Goal: Task Accomplishment & Management: Complete application form

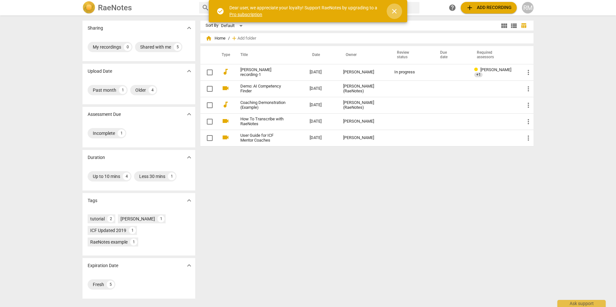
click at [394, 10] on span "close" at bounding box center [394, 11] width 8 height 8
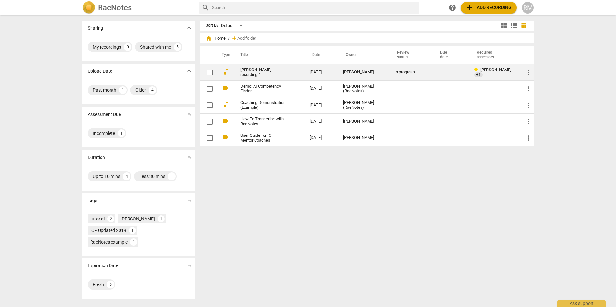
click at [254, 69] on link "[PERSON_NAME] recording-1" at bounding box center [263, 73] width 46 height 10
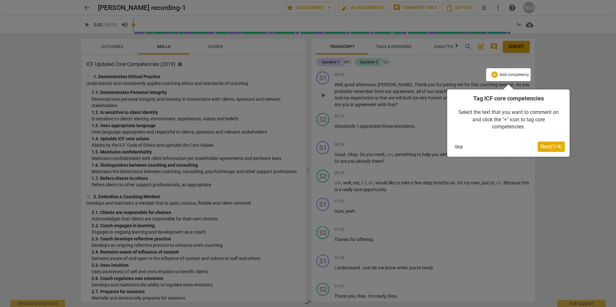
click at [543, 146] on span "Next ( 1 / 4 )" at bounding box center [551, 147] width 22 height 6
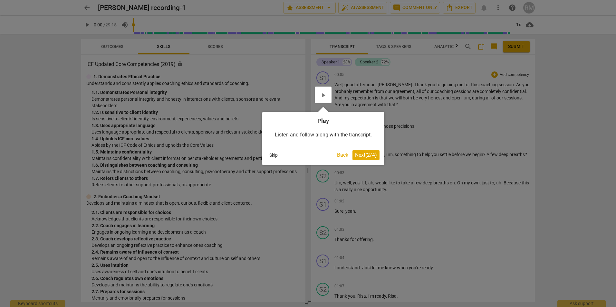
click at [366, 154] on span "Next ( 2 / 4 )" at bounding box center [366, 155] width 22 height 6
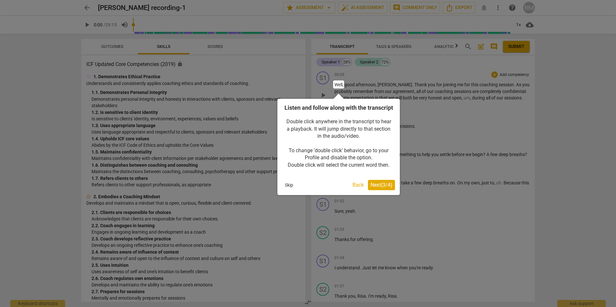
click at [377, 188] on span "Next ( 3 / 4 )" at bounding box center [381, 185] width 22 height 6
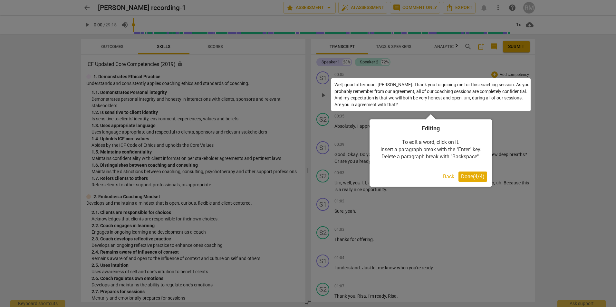
click at [470, 175] on span "Done ( 4 / 4 )" at bounding box center [473, 177] width 24 height 6
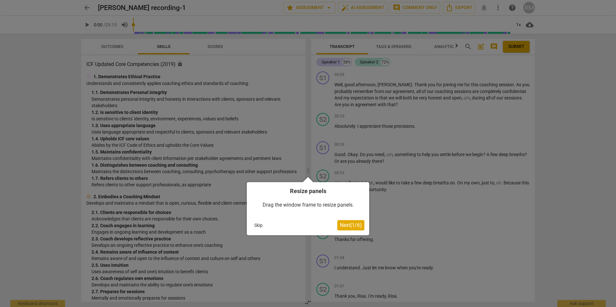
click at [341, 225] on span "Next ( 1 / 6 )" at bounding box center [351, 225] width 22 height 6
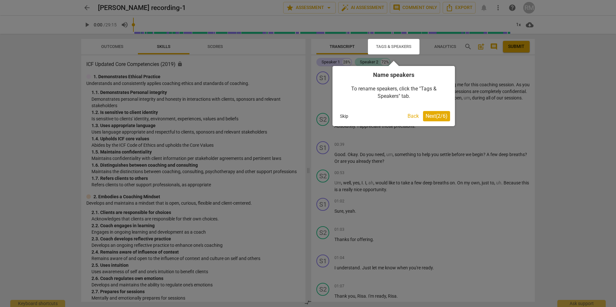
click at [436, 116] on span "Next ( 2 / 6 )" at bounding box center [436, 116] width 22 height 6
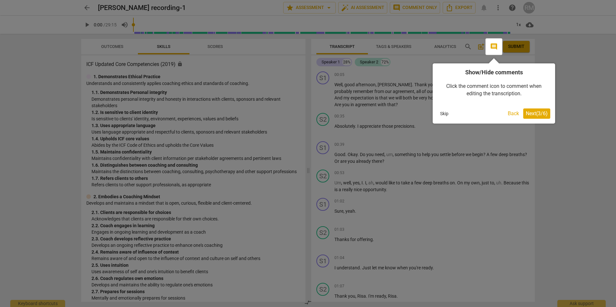
click at [536, 111] on span "Next ( 3 / 6 )" at bounding box center [536, 113] width 22 height 6
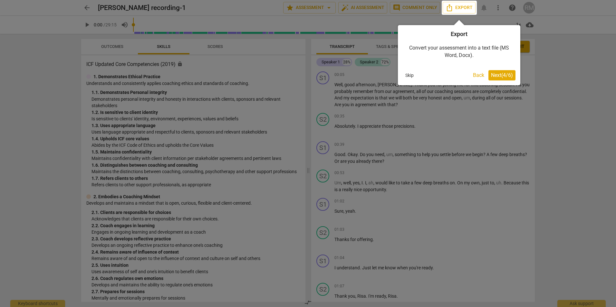
click at [500, 75] on span "Next ( 4 / 6 )" at bounding box center [502, 75] width 22 height 6
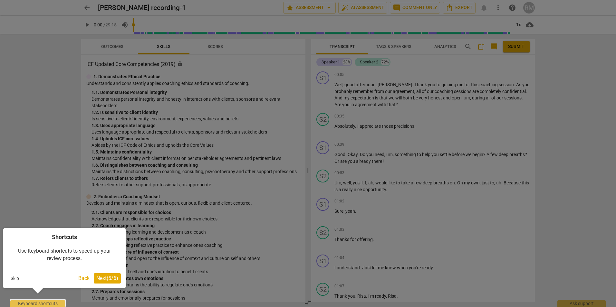
click at [113, 279] on span "Next ( 5 / 6 )" at bounding box center [107, 278] width 22 height 6
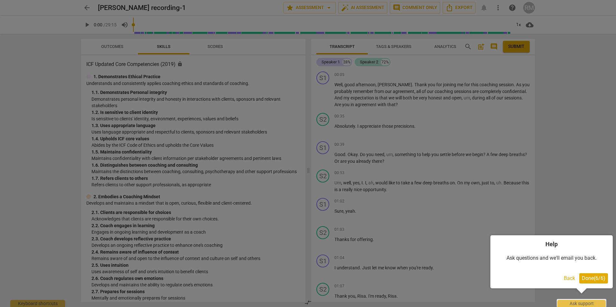
click at [592, 281] on span "Done ( 6 / 6 )" at bounding box center [594, 278] width 24 height 6
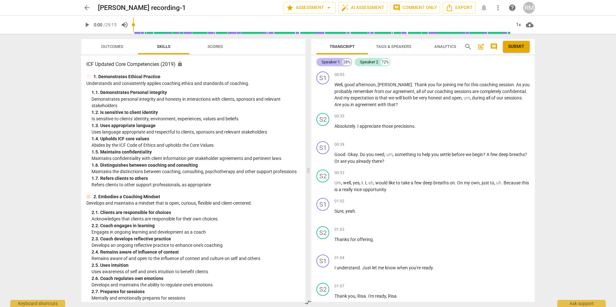
click at [327, 63] on div "Speaker 1" at bounding box center [330, 62] width 18 height 6
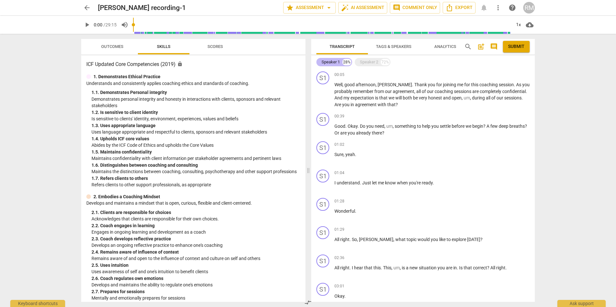
click at [336, 62] on div "Speaker 1" at bounding box center [330, 62] width 18 height 6
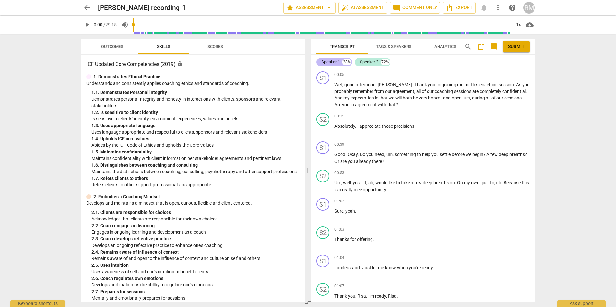
click at [336, 62] on div "Speaker 1" at bounding box center [330, 62] width 18 height 6
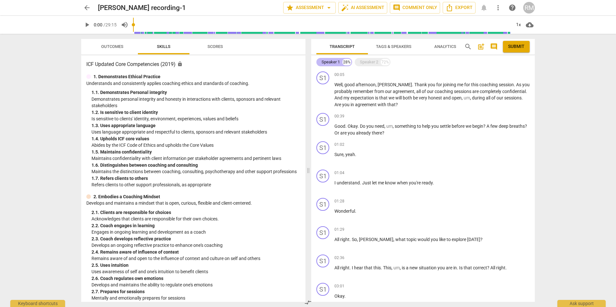
click at [336, 62] on div "Speaker 1" at bounding box center [330, 62] width 18 height 6
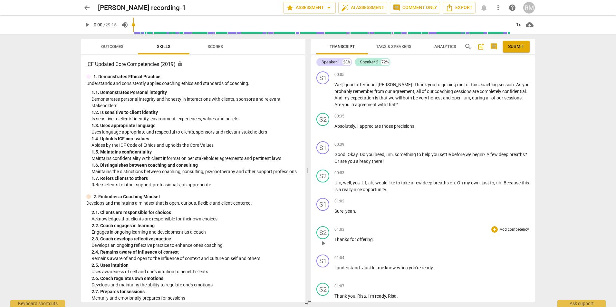
drag, startPoint x: 326, startPoint y: 61, endPoint x: 477, endPoint y: 236, distance: 231.1
click at [477, 236] on div "01:03 + Add competency keyboard_arrow_right Thanks for offering ." at bounding box center [431, 237] width 195 height 23
click at [494, 73] on div "+" at bounding box center [494, 74] width 6 height 6
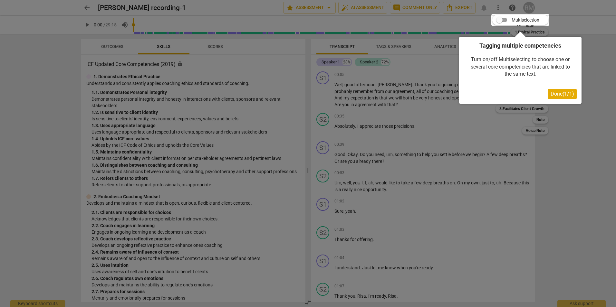
click at [499, 20] on div at bounding box center [520, 20] width 58 height 12
click at [503, 19] on div at bounding box center [520, 20] width 58 height 12
click at [506, 19] on div at bounding box center [520, 20] width 58 height 12
drag, startPoint x: 498, startPoint y: 17, endPoint x: 506, endPoint y: 19, distance: 8.3
click at [506, 19] on div at bounding box center [520, 20] width 58 height 12
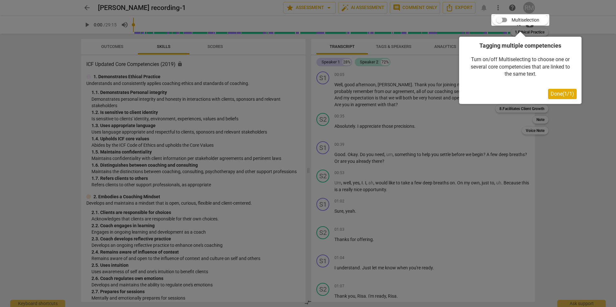
drag, startPoint x: 504, startPoint y: 19, endPoint x: 499, endPoint y: 20, distance: 4.6
click at [499, 20] on div at bounding box center [520, 20] width 58 height 12
click at [555, 93] on span "Done ( 1 / 1 )" at bounding box center [562, 94] width 24 height 6
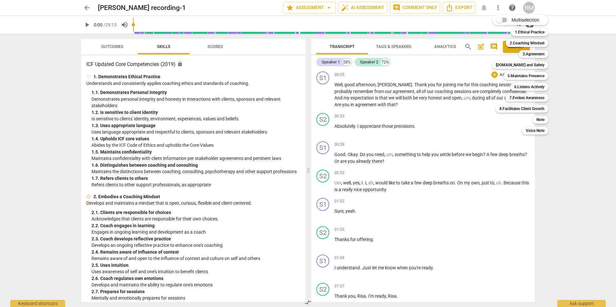
click at [502, 21] on input "Multiselection" at bounding box center [498, 19] width 15 height 15
checkbox input "true"
click at [529, 32] on b "1.Ethical Practice" at bounding box center [537, 32] width 30 height 8
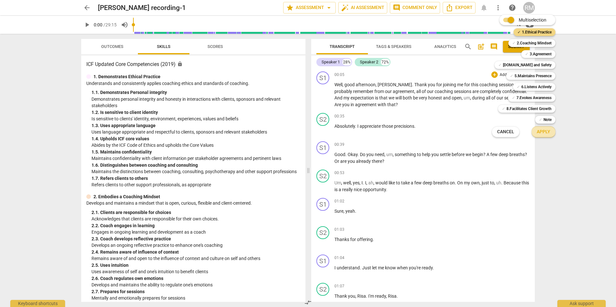
click at [541, 134] on span "Apply" at bounding box center [543, 132] width 14 height 6
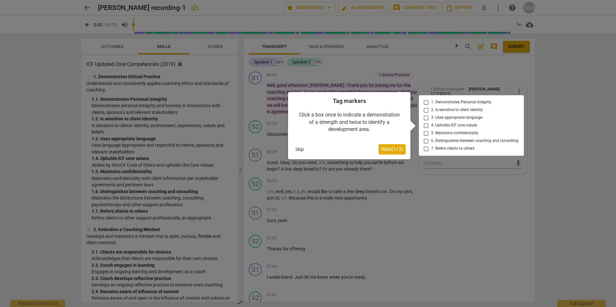
click at [424, 135] on div at bounding box center [471, 125] width 105 height 61
click at [423, 134] on div at bounding box center [471, 125] width 105 height 61
click at [394, 149] on span "Next ( 1 / 3 )" at bounding box center [392, 149] width 22 height 6
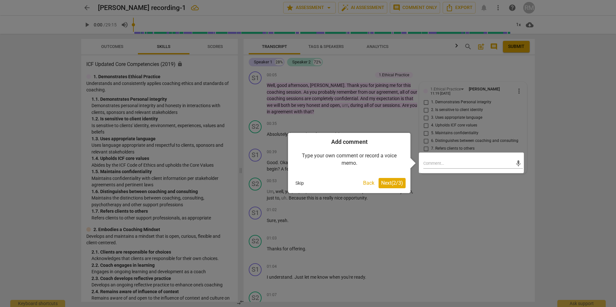
click at [395, 181] on span "Next ( 2 / 3 )" at bounding box center [392, 183] width 22 height 6
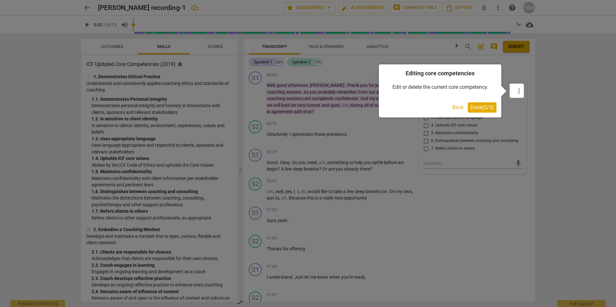
click at [486, 109] on span "Done ( 3 / 3 )" at bounding box center [482, 107] width 24 height 6
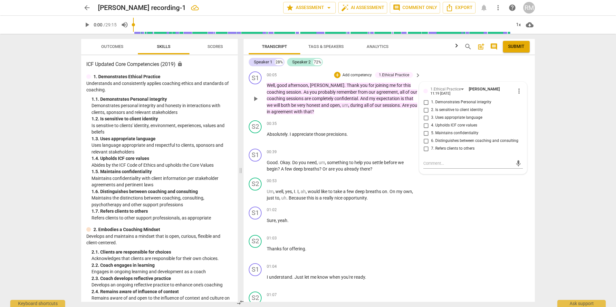
click at [424, 133] on input "5. Maintains confidentiality" at bounding box center [426, 133] width 10 height 8
checkbox input "true"
click at [425, 102] on input "1. Demonstrates Personal integrity" at bounding box center [426, 103] width 10 height 8
checkbox input "true"
click at [425, 117] on input "3. Uses appropriate language" at bounding box center [426, 118] width 10 height 8
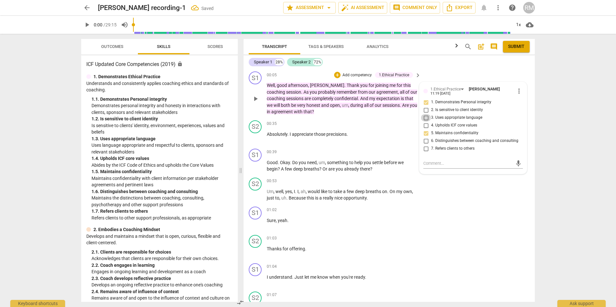
checkbox input "true"
click at [346, 105] on span "um" at bounding box center [345, 105] width 6 height 5
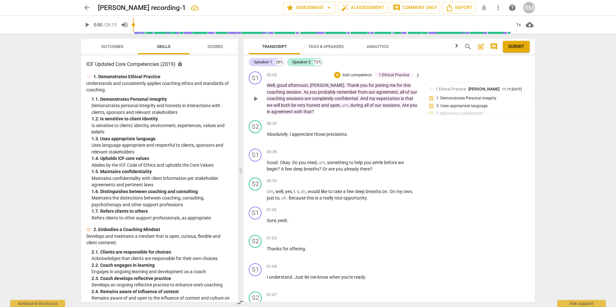
click at [348, 105] on span "um" at bounding box center [345, 105] width 6 height 5
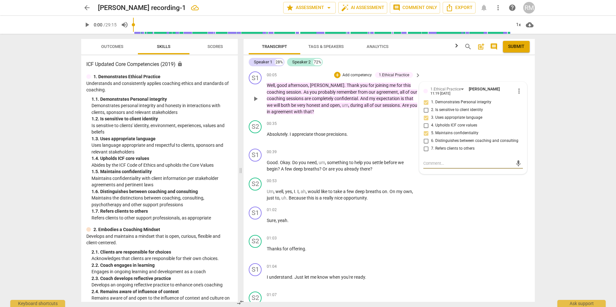
click at [346, 105] on span "um" at bounding box center [345, 105] width 6 height 5
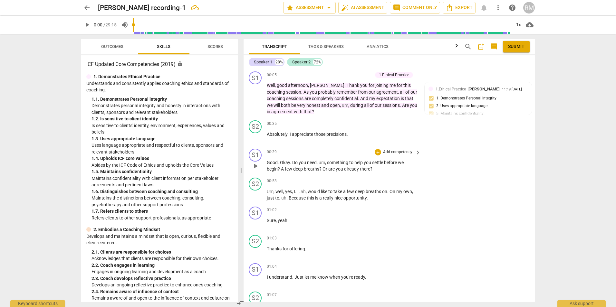
click at [386, 151] on p "Add competency" at bounding box center [397, 152] width 31 height 6
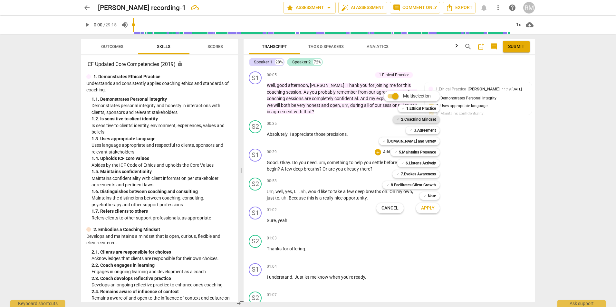
click at [410, 118] on b "2.Coaching Mindset" at bounding box center [418, 120] width 35 height 8
click at [426, 210] on span "Apply" at bounding box center [428, 208] width 14 height 6
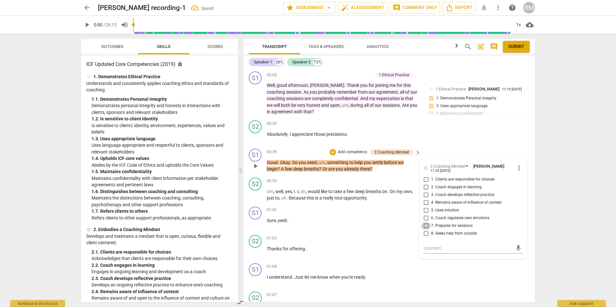
click at [425, 225] on input "7. Prepares for sessions" at bounding box center [426, 226] width 10 height 8
checkbox input "true"
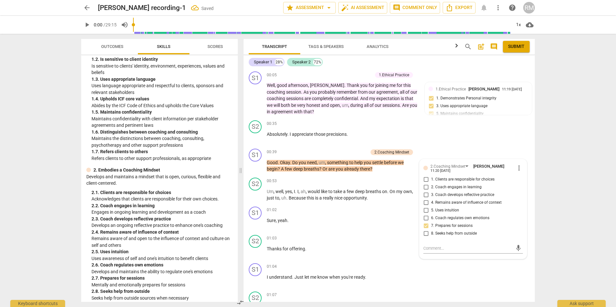
scroll to position [97, 0]
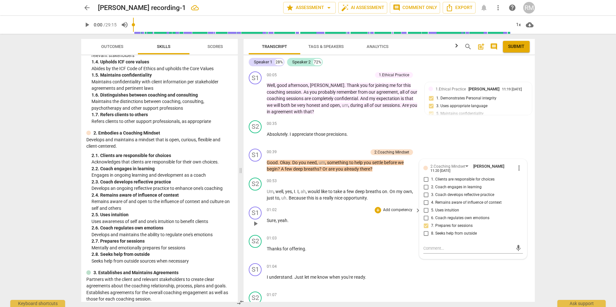
click at [357, 224] on div "01:02 + Add competency keyboard_arrow_right Sure , yeah ." at bounding box center [344, 218] width 155 height 23
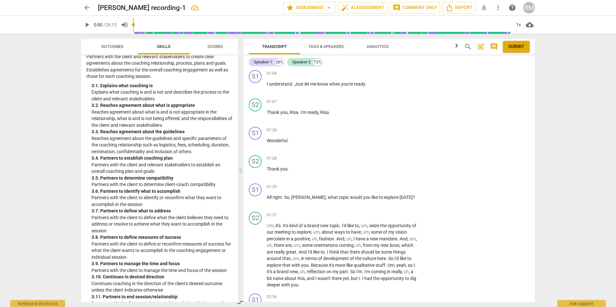
scroll to position [354, 0]
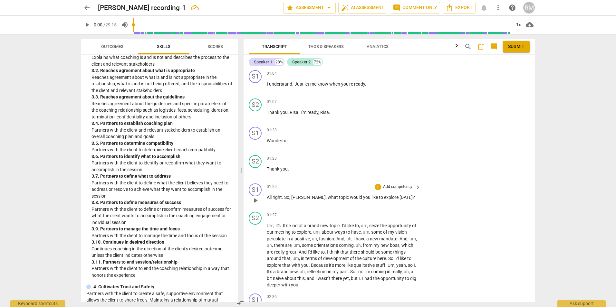
click at [392, 188] on p "Add competency" at bounding box center [397, 187] width 31 height 6
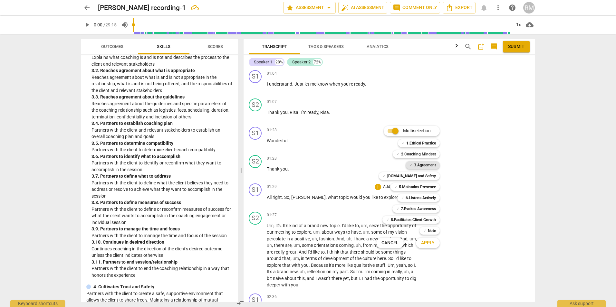
click at [425, 164] on b "3.Agreement" at bounding box center [425, 165] width 22 height 8
click at [428, 245] on span "Apply" at bounding box center [428, 243] width 14 height 6
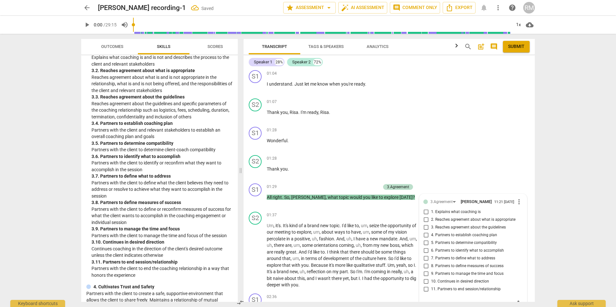
scroll to position [314, 0]
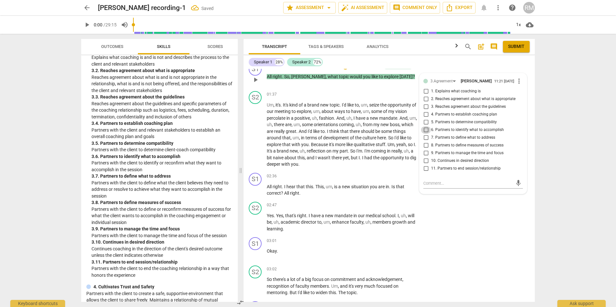
click at [424, 133] on input "6. Partners to identify what to accomplish" at bounding box center [426, 130] width 10 height 8
checkbox input "true"
click at [424, 140] on input "7. Partners to define what to address" at bounding box center [426, 138] width 10 height 8
checkbox input "true"
click at [468, 235] on div "S1 play_arrow pause 03:01 + Add competency keyboard_arrow_right Okay ." at bounding box center [388, 249] width 291 height 28
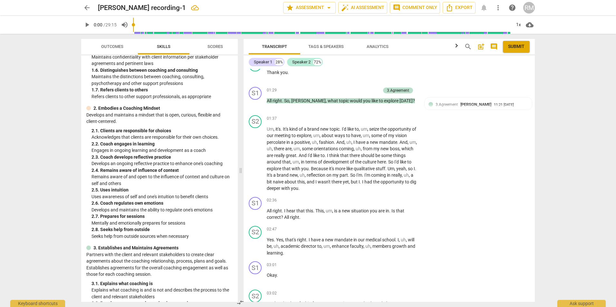
scroll to position [97, 0]
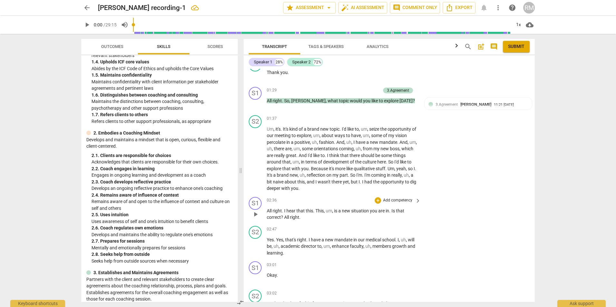
click at [391, 202] on p "Add competency" at bounding box center [397, 201] width 31 height 6
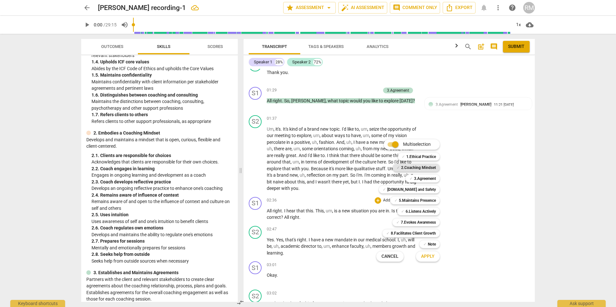
click at [419, 168] on b "2.Coaching Mindset" at bounding box center [418, 168] width 35 height 8
click at [427, 259] on span "Apply" at bounding box center [428, 256] width 14 height 6
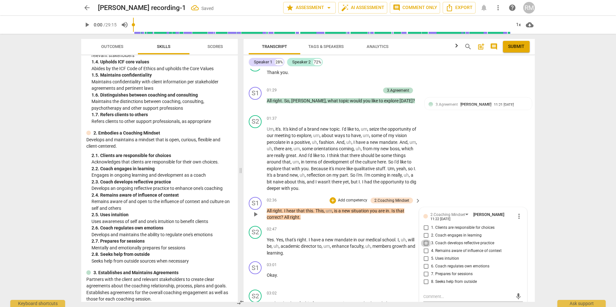
click at [423, 243] on input "3. Coach develops reflective practice" at bounding box center [426, 244] width 10 height 8
checkbox input "true"
click at [479, 175] on div "S2 play_arrow pause 01:37 + Add competency keyboard_arrow_right Um , it's . It'…" at bounding box center [388, 154] width 291 height 82
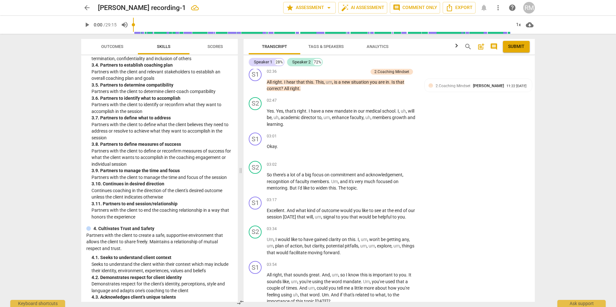
scroll to position [419, 0]
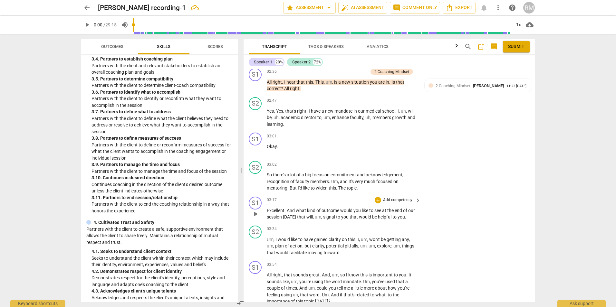
click at [397, 200] on p "Add competency" at bounding box center [397, 200] width 31 height 6
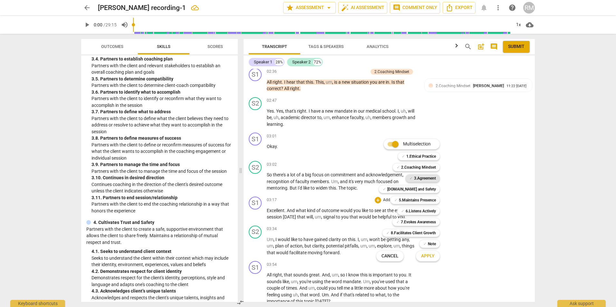
click at [431, 178] on b "3.Agreement" at bounding box center [425, 179] width 22 height 8
click at [431, 258] on span "Apply" at bounding box center [428, 256] width 14 height 6
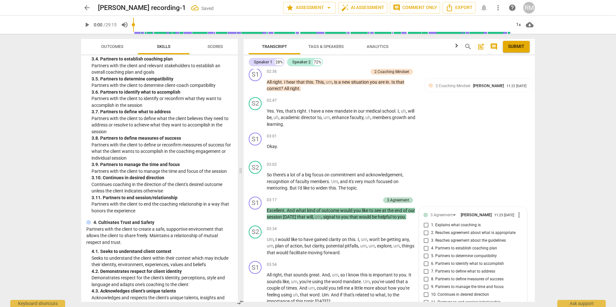
scroll to position [553, 0]
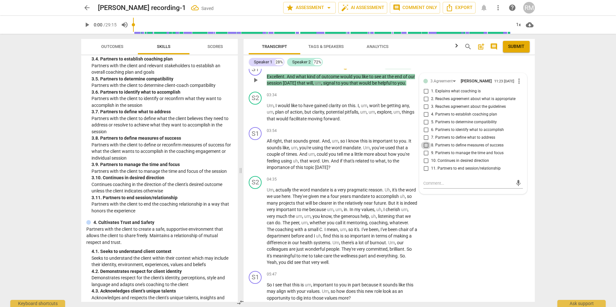
click at [425, 146] on input "8. Partners to define measures of success" at bounding box center [426, 146] width 10 height 8
checkbox input "true"
click at [469, 231] on div "S2 play_arrow pause 04:35 + Add competency keyboard_arrow_right Um , actually t…" at bounding box center [388, 221] width 291 height 95
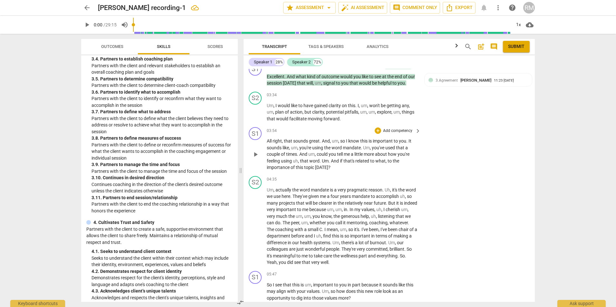
click at [393, 131] on p "Add competency" at bounding box center [397, 131] width 31 height 6
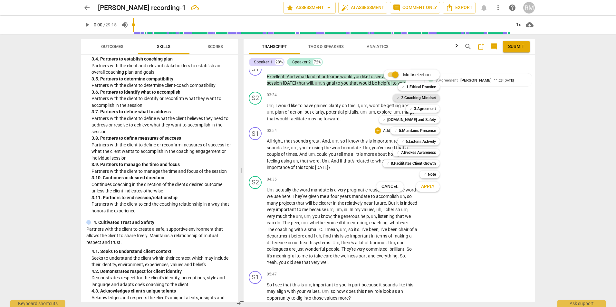
click at [425, 96] on b "2.Coaching Mindset" at bounding box center [418, 98] width 35 height 8
click at [421, 119] on b "[DOMAIN_NAME] and Safety" at bounding box center [411, 120] width 49 height 8
click at [429, 187] on span "Apply" at bounding box center [428, 187] width 14 height 6
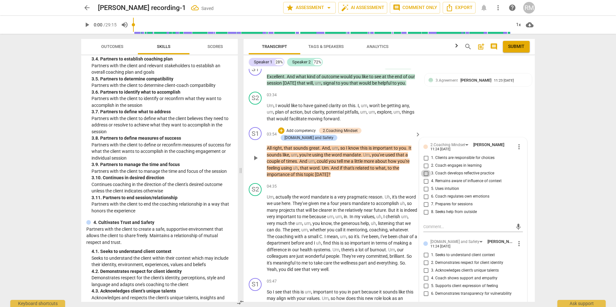
click at [423, 173] on input "3. Coach develops reflective practice" at bounding box center [426, 174] width 10 height 8
checkbox input "true"
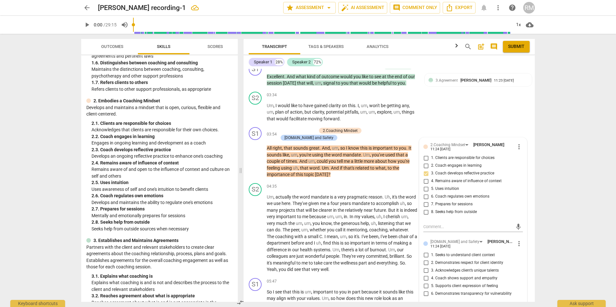
scroll to position [161, 0]
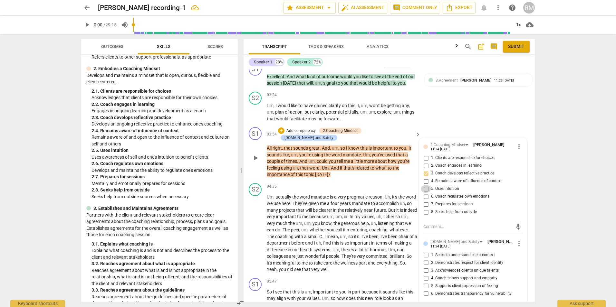
click at [424, 189] on input "5. Uses intuition" at bounding box center [426, 189] width 10 height 8
checkbox input "true"
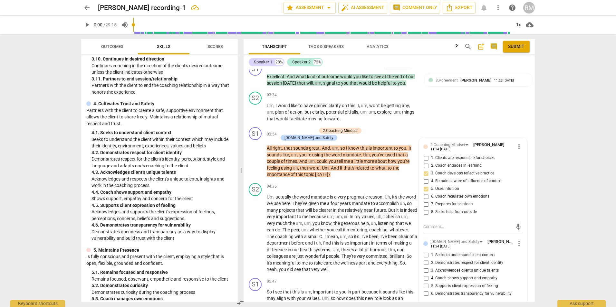
scroll to position [547, 0]
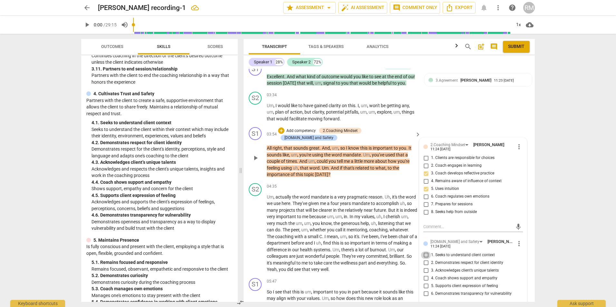
click at [424, 256] on input "1. Seeks to understand client context" at bounding box center [426, 255] width 10 height 8
checkbox input "true"
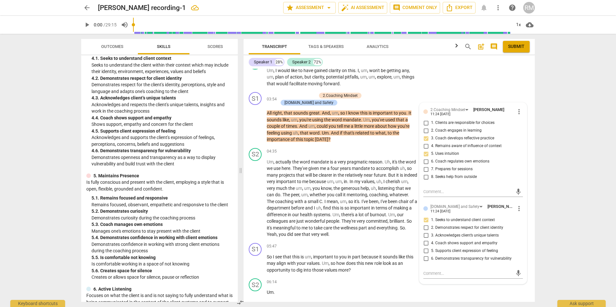
scroll to position [585, 0]
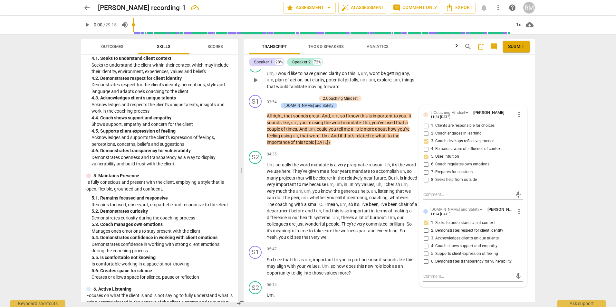
click at [507, 84] on div "S2 play_arrow pause 03:34 + Add competency keyboard_arrow_right Um , I would li…" at bounding box center [388, 75] width 291 height 36
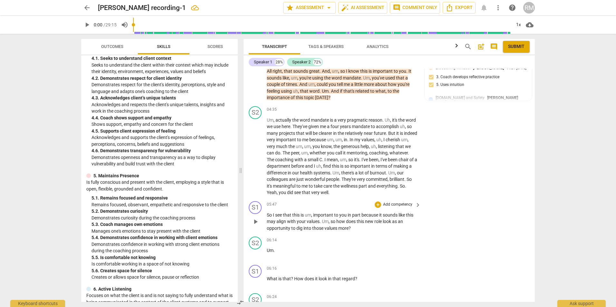
scroll to position [649, 0]
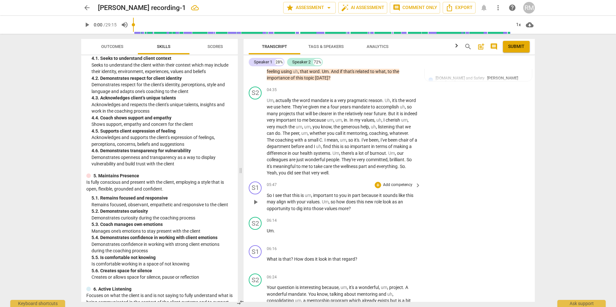
click at [393, 182] on p "Add competency" at bounding box center [397, 185] width 31 height 6
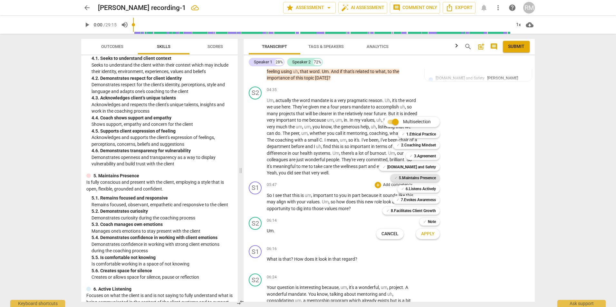
click at [404, 177] on b "5.Maintains Presence" at bounding box center [417, 178] width 37 height 8
click at [412, 168] on b "[DOMAIN_NAME] and Safety" at bounding box center [411, 167] width 49 height 8
click at [427, 236] on span "Apply" at bounding box center [428, 234] width 14 height 6
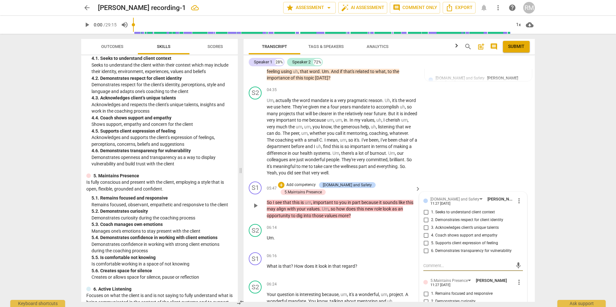
click at [425, 209] on input "1. Seeks to understand client context" at bounding box center [426, 213] width 10 height 8
checkbox input "true"
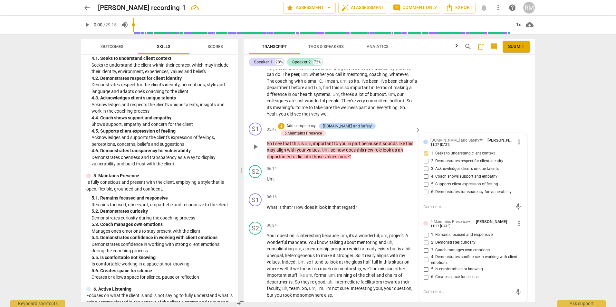
scroll to position [714, 0]
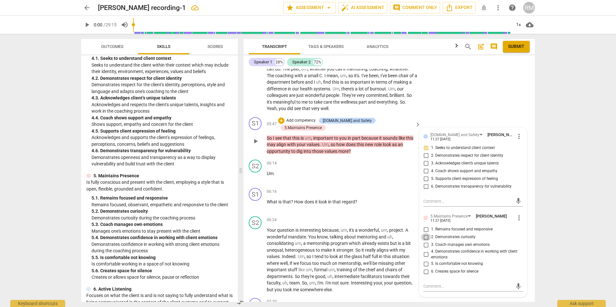
click at [425, 233] on input "2. Demonstrates curiosity" at bounding box center [426, 237] width 10 height 8
checkbox input "true"
click at [425, 226] on input "1. Remains focused and responsive" at bounding box center [426, 230] width 10 height 8
checkbox input "true"
click at [327, 167] on div "06:14 + Add competency keyboard_arrow_right Um ." at bounding box center [344, 171] width 155 height 23
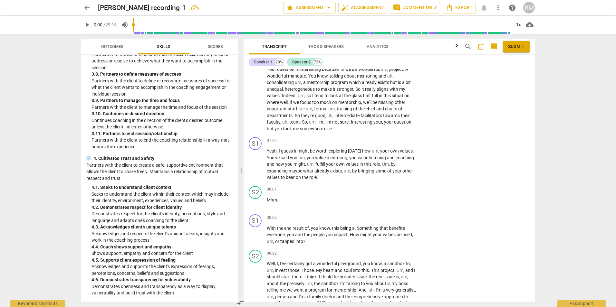
scroll to position [515, 0]
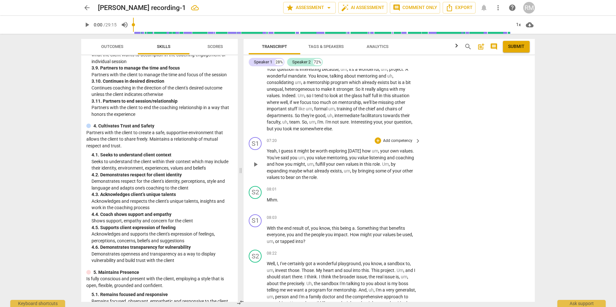
click at [398, 137] on div "+ Add competency" at bounding box center [393, 140] width 38 height 6
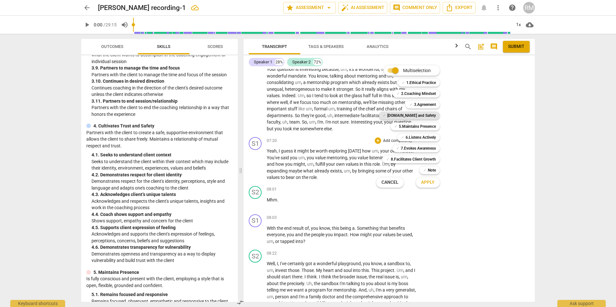
click at [428, 118] on b "[DOMAIN_NAME] and Safety" at bounding box center [411, 116] width 49 height 8
click at [428, 128] on b "5.Maintains Presence" at bounding box center [417, 127] width 37 height 8
drag, startPoint x: 428, startPoint y: 128, endPoint x: 429, endPoint y: 135, distance: 7.1
click at [429, 135] on b "6.Listens Actively" at bounding box center [420, 138] width 30 height 8
click at [423, 182] on span "Apply" at bounding box center [428, 182] width 14 height 6
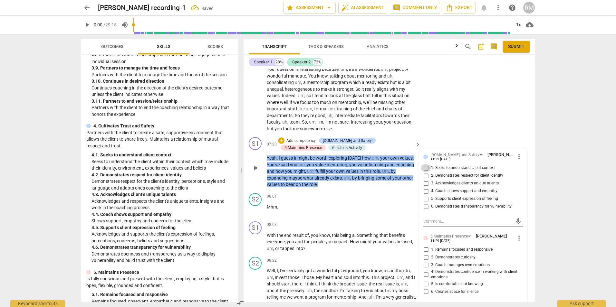
click at [423, 164] on input "1. Seeks to understand client context" at bounding box center [426, 168] width 10 height 8
checkbox input "true"
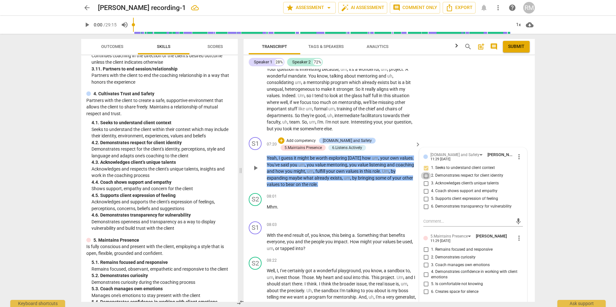
click at [426, 172] on input "2. Demonstrates respect for client identity" at bounding box center [426, 176] width 10 height 8
checkbox input "true"
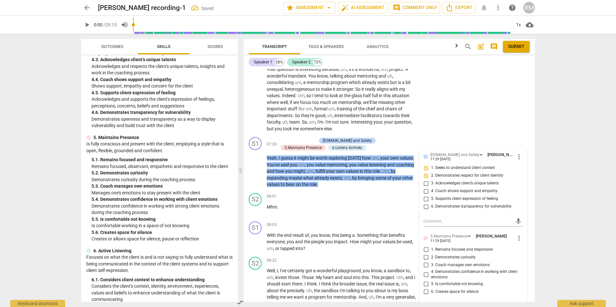
scroll to position [676, 0]
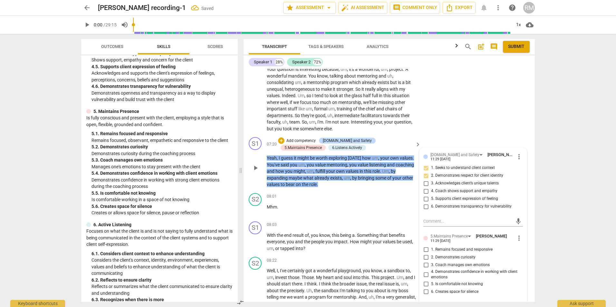
click at [425, 246] on input "1. Remains focused and responsive" at bounding box center [426, 250] width 10 height 8
checkbox input "true"
click at [425, 254] on input "2. Demonstrates curiosity" at bounding box center [426, 258] width 10 height 8
checkbox input "true"
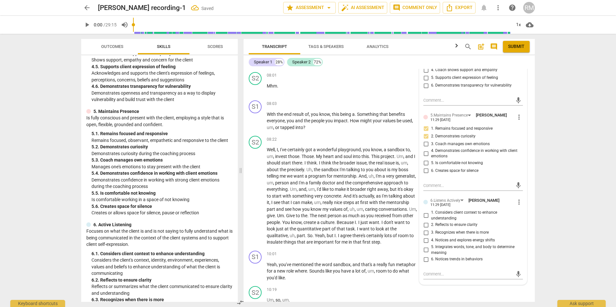
scroll to position [1003, 0]
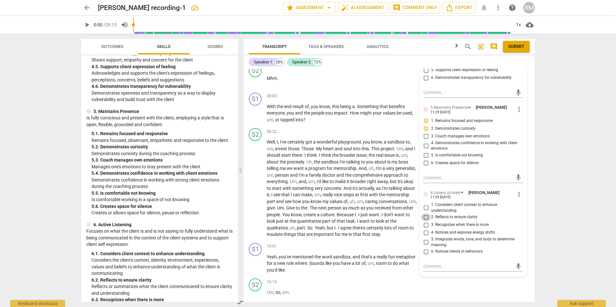
click at [425, 213] on input "2. Reflects to ensure clarity" at bounding box center [426, 217] width 10 height 8
checkbox input "true"
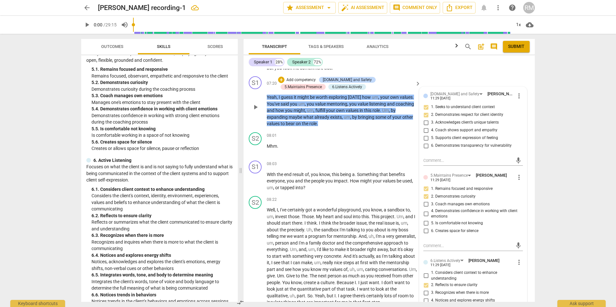
scroll to position [971, 0]
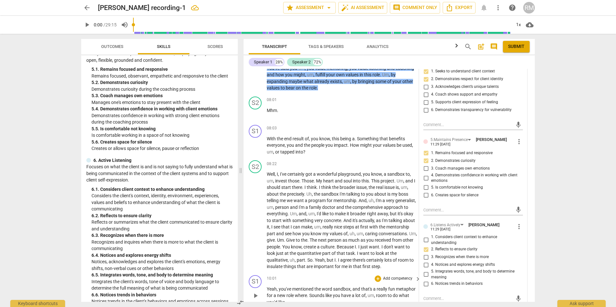
click at [318, 275] on div "10:01 + Add competency keyboard_arrow_right" at bounding box center [344, 278] width 155 height 7
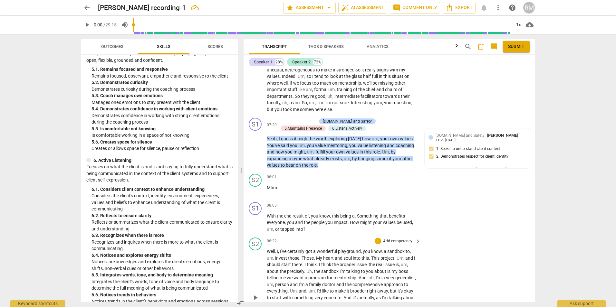
scroll to position [875, 0]
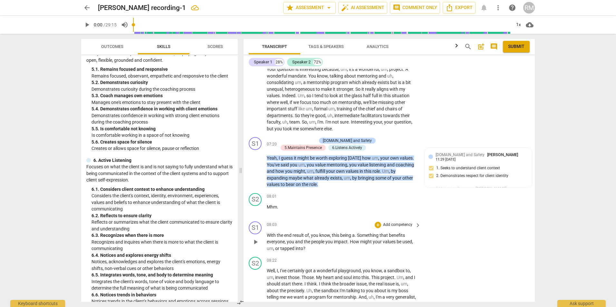
click at [407, 222] on p "Add competency" at bounding box center [397, 225] width 31 height 6
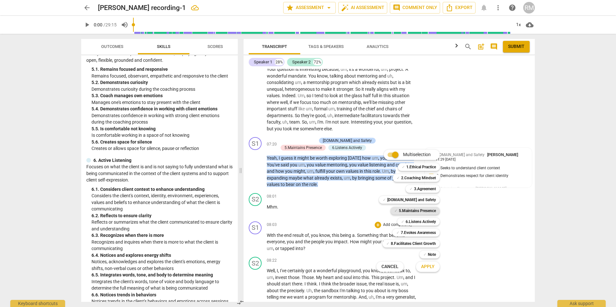
click at [406, 209] on b "5.Maintains Presence" at bounding box center [417, 211] width 37 height 8
click at [421, 267] on span "Apply" at bounding box center [428, 267] width 14 height 6
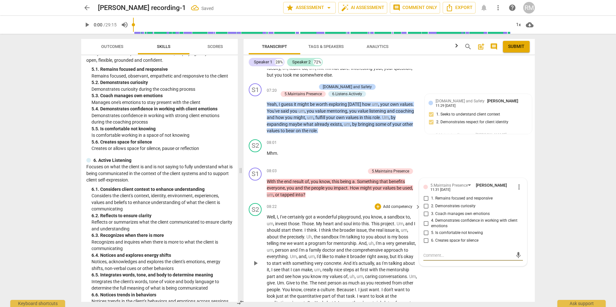
scroll to position [939, 0]
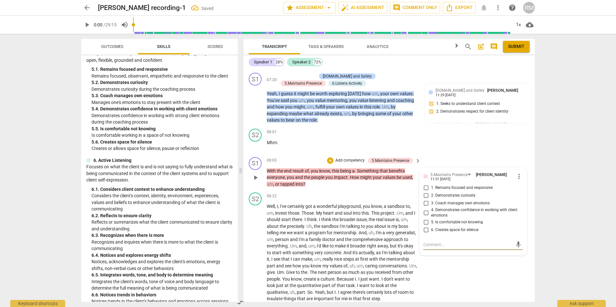
click at [423, 219] on input "5. Is comfortable not knowing" at bounding box center [426, 223] width 10 height 8
checkbox input "true"
click at [424, 226] on input "6. Creates space for silence" at bounding box center [426, 230] width 10 height 8
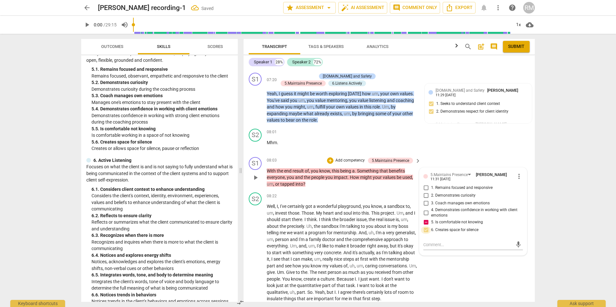
checkbox input "true"
click at [447, 273] on div "S2 play_arrow pause 08:22 + Add competency keyboard_arrow_right Well , I , I've…" at bounding box center [388, 247] width 291 height 115
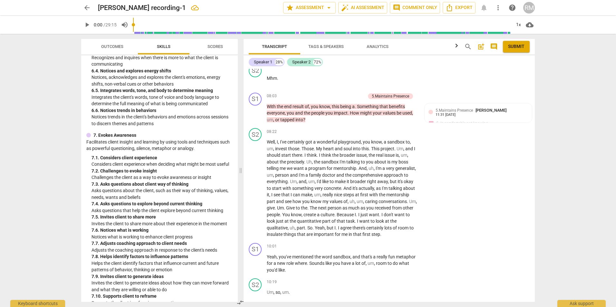
scroll to position [966, 0]
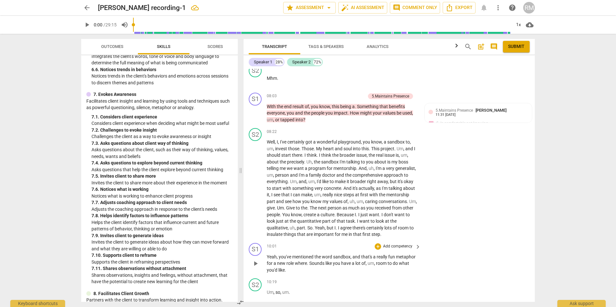
click at [392, 244] on p "Add competency" at bounding box center [397, 247] width 31 height 6
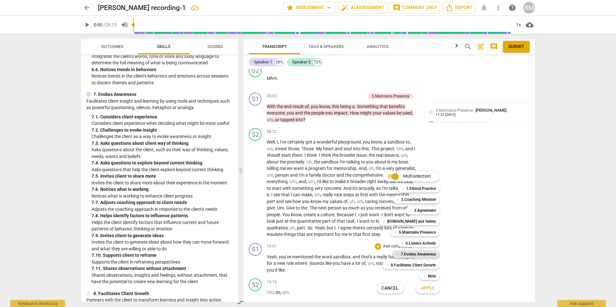
click at [407, 256] on b "7.Evokes Awareness" at bounding box center [418, 255] width 35 height 8
click at [421, 290] on span "Apply" at bounding box center [428, 288] width 14 height 6
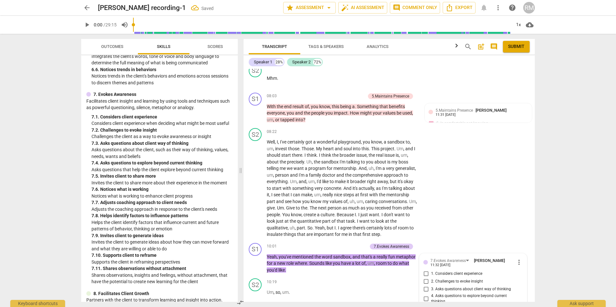
scroll to position [1173, 0]
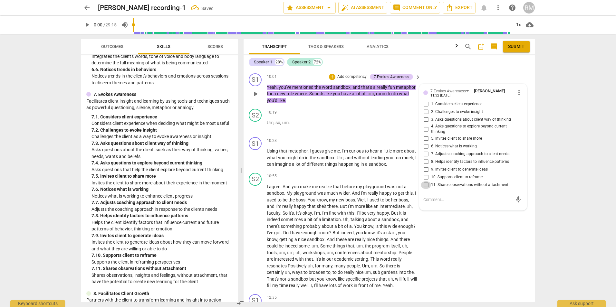
click at [426, 181] on input "11. Shares observations without attachment" at bounding box center [426, 185] width 10 height 8
checkbox input "true"
click at [425, 166] on input "9. Invites client to generate ideas" at bounding box center [426, 170] width 10 height 8
checkbox input "true"
click at [485, 262] on div "S2 play_arrow pause 10:55 + Add competency keyboard_arrow_right I agree . And y…" at bounding box center [388, 230] width 291 height 121
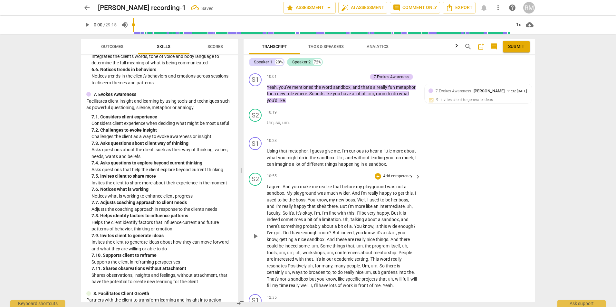
scroll to position [1109, 0]
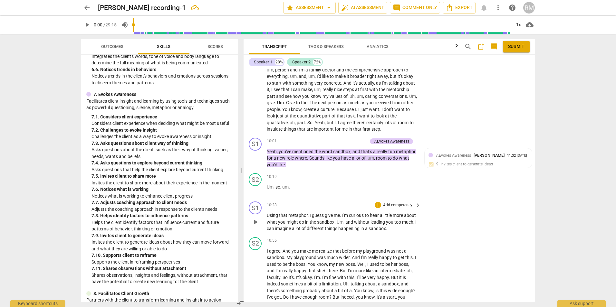
click at [395, 203] on p "Add competency" at bounding box center [397, 206] width 31 height 6
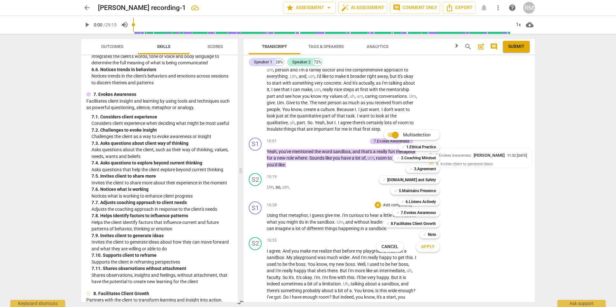
click at [480, 274] on div at bounding box center [308, 153] width 616 height 307
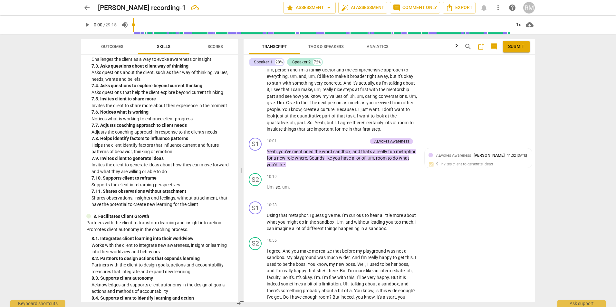
scroll to position [1063, 0]
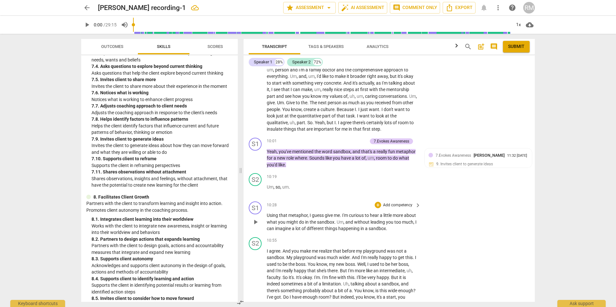
click at [392, 203] on p "Add competency" at bounding box center [397, 206] width 31 height 6
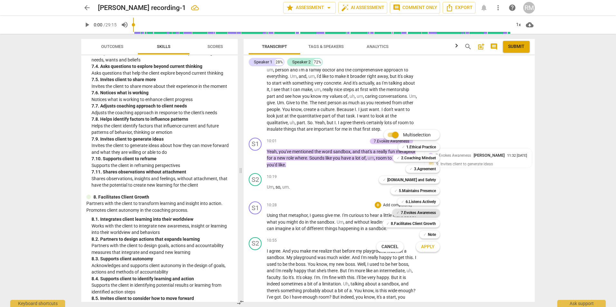
click at [422, 214] on b "7.Evokes Awareness" at bounding box center [418, 213] width 35 height 8
click at [415, 223] on b "8.Facilitates Client Growth" at bounding box center [413, 224] width 45 height 8
click at [426, 251] on button "Apply" at bounding box center [428, 247] width 24 height 12
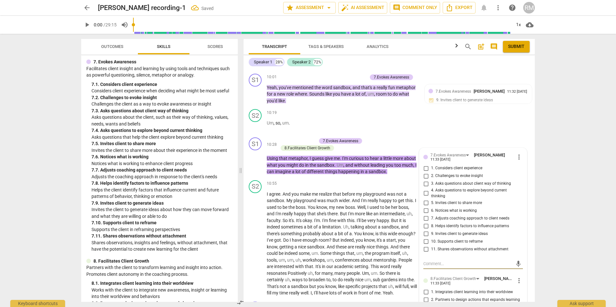
scroll to position [998, 0]
click at [424, 190] on input "4. Asks questions to explore beyond current thinking" at bounding box center [426, 194] width 10 height 8
checkbox input "true"
click at [426, 230] on input "9. Invites client to generate ideas" at bounding box center [426, 234] width 10 height 8
checkbox input "true"
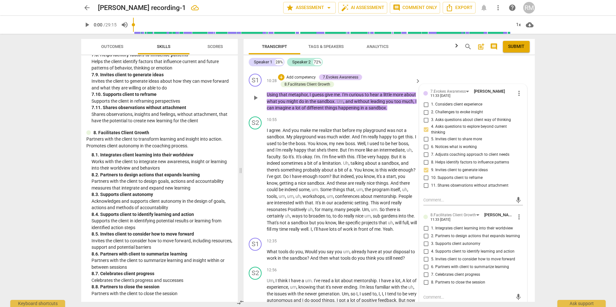
scroll to position [1237, 0]
click at [424, 255] on input "5. Invites client to consider how to move forward" at bounding box center [426, 259] width 10 height 8
checkbox input "true"
click at [424, 224] on input "1. Integrates client learning into their worldview" at bounding box center [426, 228] width 10 height 8
checkbox input "true"
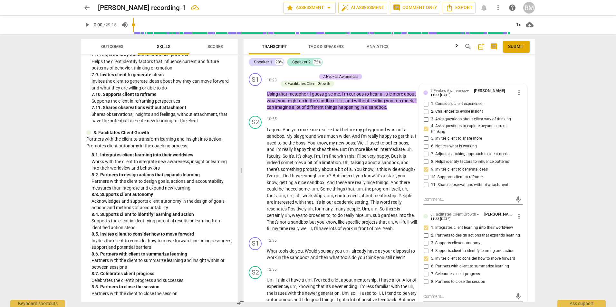
click at [587, 196] on div "arrow_back [PERSON_NAME] recording-1 star Assessment arrow_drop_down auto_fix_h…" at bounding box center [308, 153] width 616 height 307
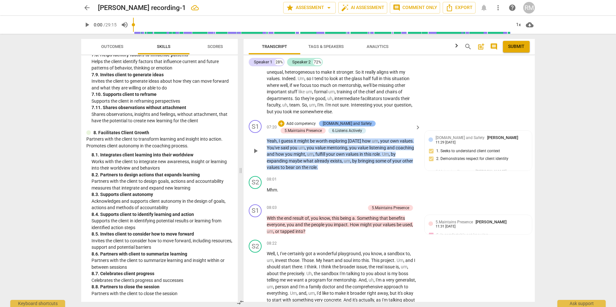
scroll to position [796, 0]
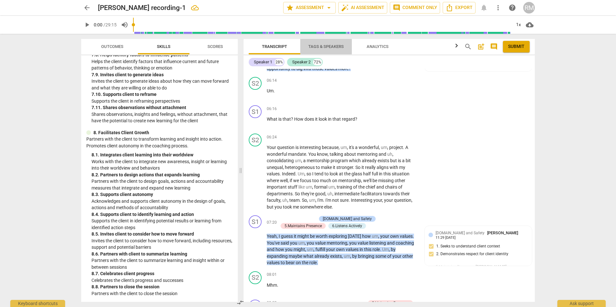
click at [311, 45] on span "Tags & Speakers" at bounding box center [325, 46] width 35 height 5
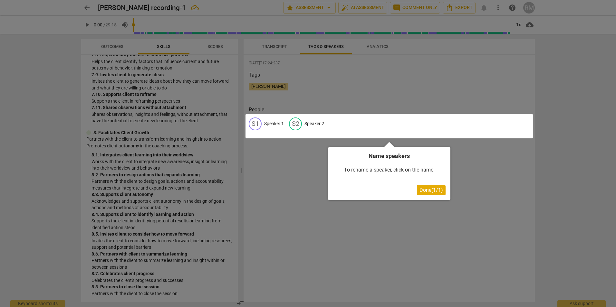
click at [407, 224] on div at bounding box center [308, 153] width 616 height 307
click at [428, 188] on span "Done ( 1 / 1 )" at bounding box center [431, 190] width 24 height 6
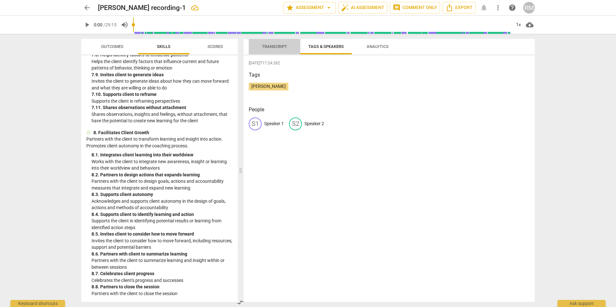
click at [274, 45] on span "Transcript" at bounding box center [274, 46] width 25 height 5
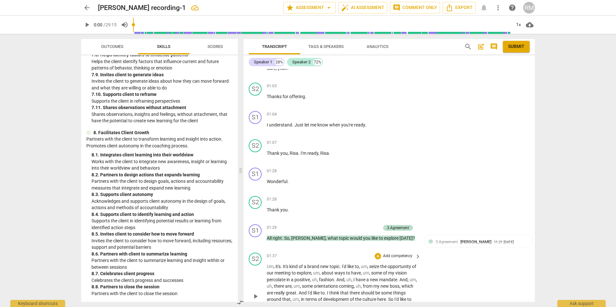
scroll to position [0, 0]
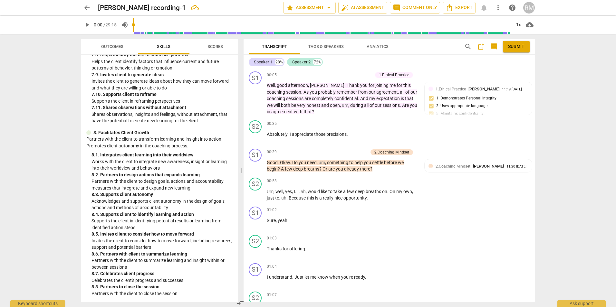
click at [326, 47] on span "Tags & Speakers" at bounding box center [325, 46] width 35 height 5
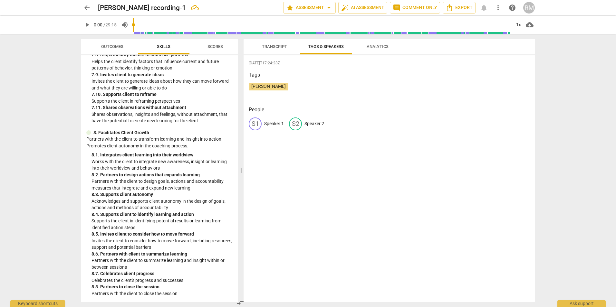
click at [253, 122] on div "S1" at bounding box center [255, 124] width 13 height 13
click at [264, 123] on div "S1 Speaker 1" at bounding box center [266, 124] width 35 height 13
click at [256, 123] on div "S1" at bounding box center [255, 124] width 13 height 13
click at [326, 47] on span "Tags & Speakers" at bounding box center [325, 46] width 35 height 5
click at [271, 46] on span "Transcript" at bounding box center [274, 46] width 25 height 5
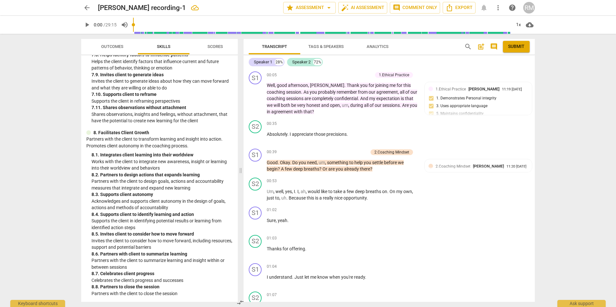
click at [318, 45] on span "Tags & Speakers" at bounding box center [325, 46] width 35 height 5
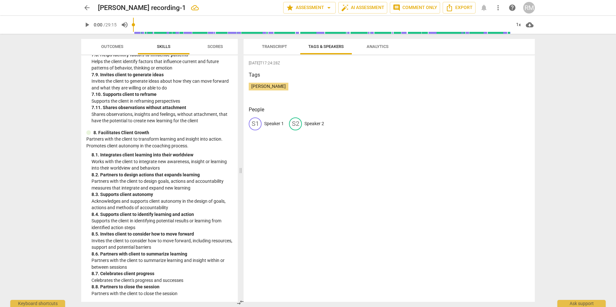
drag, startPoint x: 255, startPoint y: 125, endPoint x: 322, endPoint y: 101, distance: 71.6
click at [322, 101] on div "[DATE]T17:24:28Z Tags [PERSON_NAME] People S1 Speaker 1 S2 Speaker 2" at bounding box center [388, 178] width 291 height 247
click at [298, 125] on div "S2" at bounding box center [295, 124] width 13 height 13
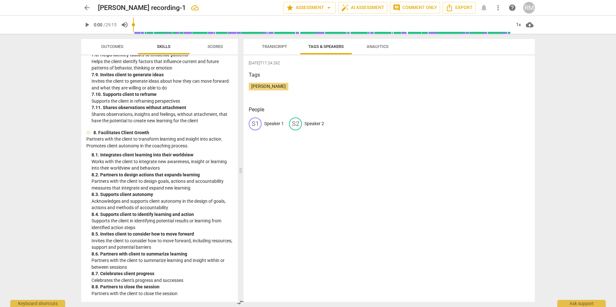
click at [253, 124] on div "S1" at bounding box center [255, 124] width 13 height 13
click at [279, 46] on span "Transcript" at bounding box center [274, 46] width 25 height 5
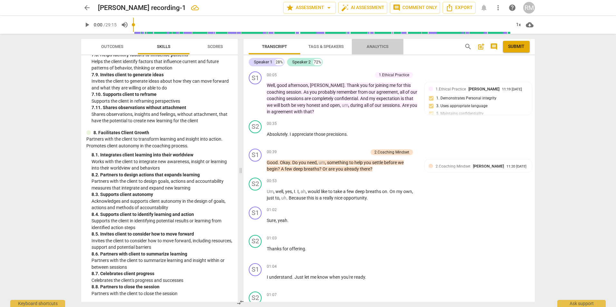
click at [380, 48] on span "Analytics" at bounding box center [377, 46] width 22 height 5
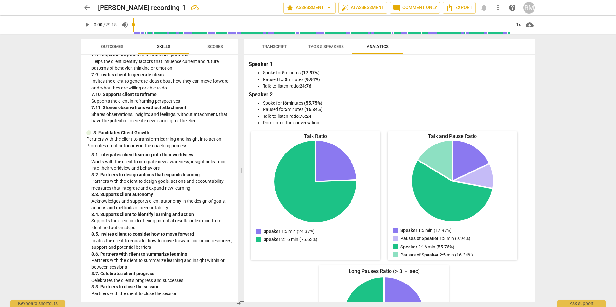
click at [327, 47] on span "Tags & Speakers" at bounding box center [325, 46] width 35 height 5
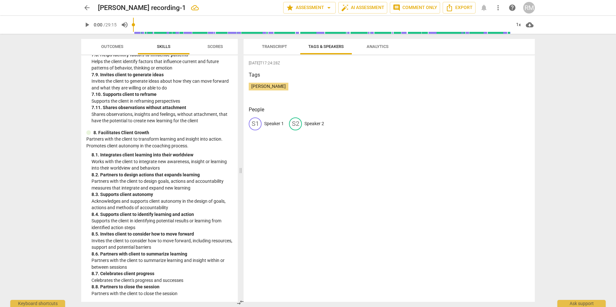
click at [294, 127] on div "S2" at bounding box center [295, 124] width 13 height 13
click at [294, 123] on div "S2" at bounding box center [295, 124] width 13 height 13
click at [257, 124] on div "S1" at bounding box center [255, 124] width 13 height 13
click at [273, 46] on span "Transcript" at bounding box center [274, 46] width 25 height 5
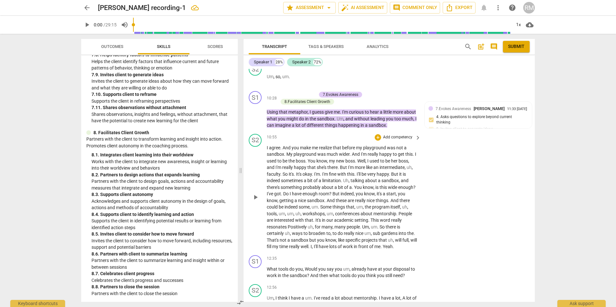
scroll to position [1256, 0]
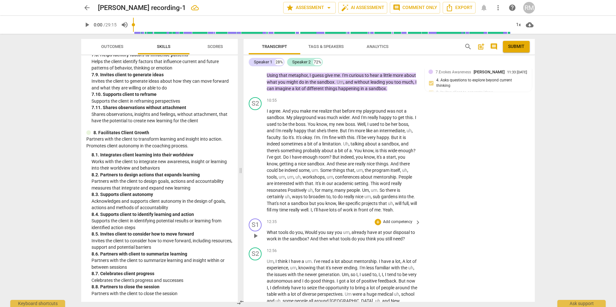
click at [402, 219] on p "Add competency" at bounding box center [397, 222] width 31 height 6
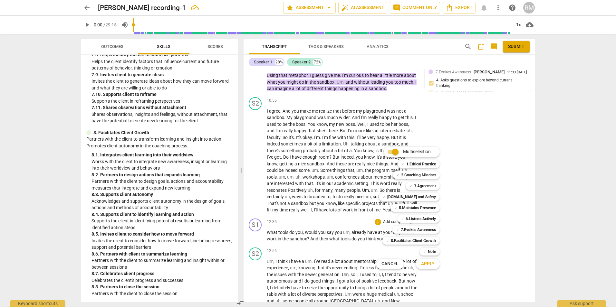
click at [491, 245] on div at bounding box center [308, 153] width 616 height 307
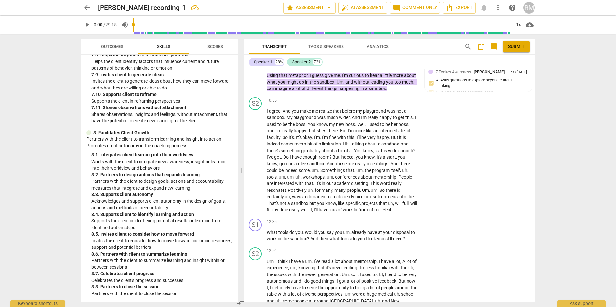
scroll to position [1134, 0]
click at [399, 219] on p "Add competency" at bounding box center [397, 222] width 31 height 6
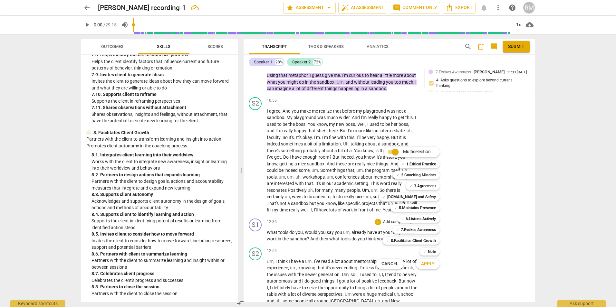
click at [487, 211] on div at bounding box center [308, 153] width 616 height 307
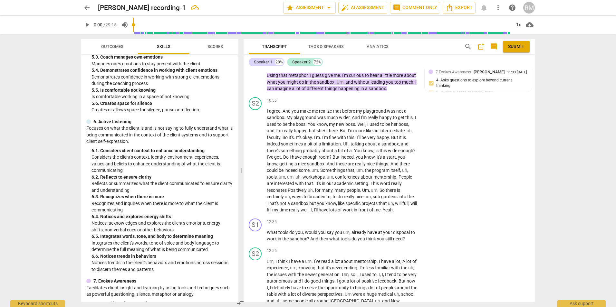
scroll to position [780, 0]
click at [406, 219] on p "Add competency" at bounding box center [397, 222] width 31 height 6
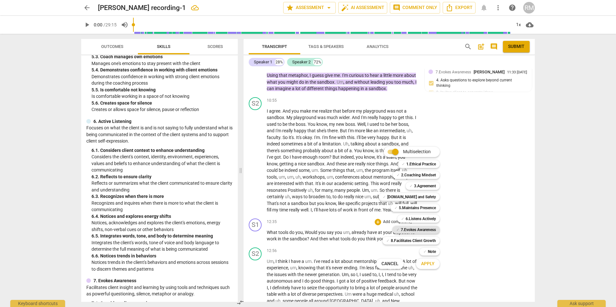
click at [419, 232] on b "7.Evokes Awareness" at bounding box center [418, 230] width 35 height 8
click at [436, 264] on button "Apply" at bounding box center [428, 264] width 24 height 12
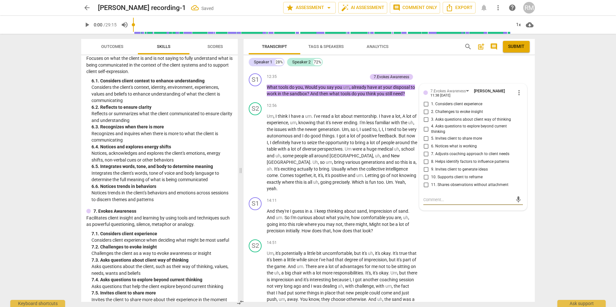
scroll to position [941, 0]
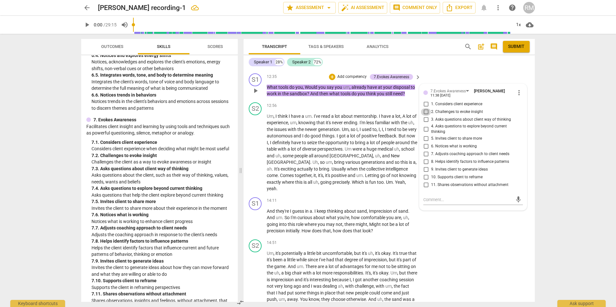
click at [425, 108] on input "2. Challenges to evoke insight" at bounding box center [426, 112] width 10 height 8
checkbox input "true"
click at [425, 135] on input "5. Invites client to share more" at bounding box center [426, 139] width 10 height 8
checkbox input "true"
click at [426, 125] on input "4. Asks questions to explore beyond current thinking" at bounding box center [426, 129] width 10 height 8
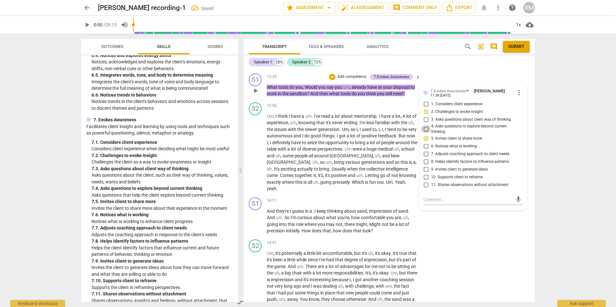
checkbox input "true"
click at [426, 166] on input "9. Invites client to generate ideas" at bounding box center [426, 170] width 10 height 8
checkbox input "true"
click at [481, 237] on div "S2 play_arrow pause 14:51 + Add competency keyboard_arrow_right Um , it's poten…" at bounding box center [388, 297] width 291 height 121
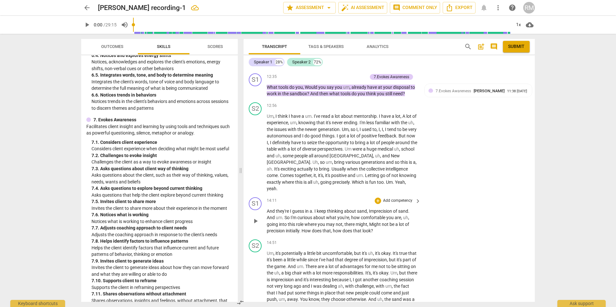
click at [396, 198] on p "Add competency" at bounding box center [397, 201] width 31 height 6
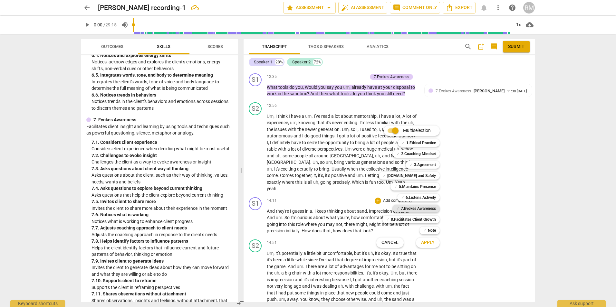
click at [415, 208] on b "7.Evokes Awareness" at bounding box center [418, 209] width 35 height 8
click at [423, 244] on span "Apply" at bounding box center [428, 243] width 14 height 6
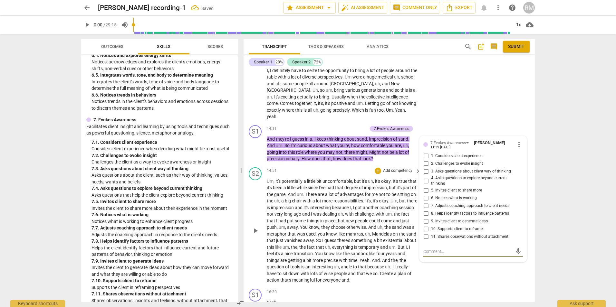
scroll to position [1461, 0]
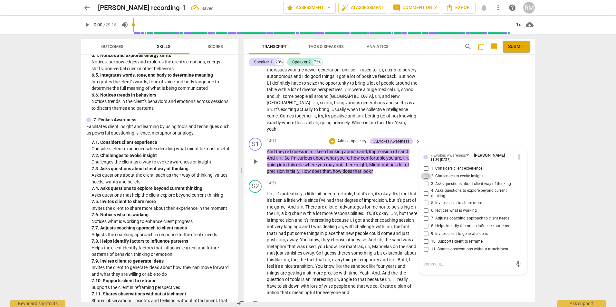
click at [425, 173] on input "2. Challenges to evoke insight" at bounding box center [426, 177] width 10 height 8
checkbox input "true"
click at [426, 180] on input "3. Asks questions about client way of thinking" at bounding box center [426, 184] width 10 height 8
checkbox input "true"
click at [425, 190] on input "4. Asks questions to explore beyond current thinking" at bounding box center [426, 194] width 10 height 8
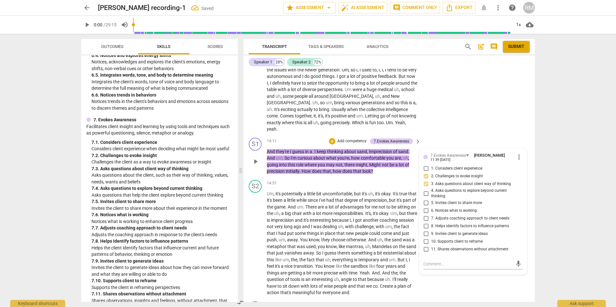
checkbox input "true"
click at [425, 199] on input "5. Invites client to share more" at bounding box center [426, 203] width 10 height 8
checkbox input "true"
click at [425, 230] on input "9. Invites client to generate ideas" at bounding box center [426, 234] width 10 height 8
checkbox input "true"
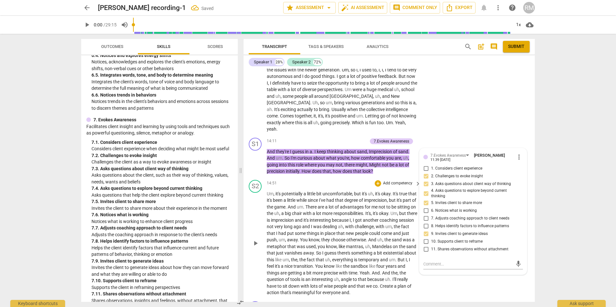
click at [455, 279] on div "S2 play_arrow pause 14:51 + Add competency keyboard_arrow_right Um , it's poten…" at bounding box center [388, 237] width 291 height 121
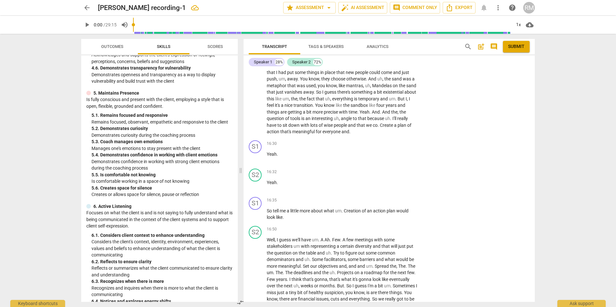
scroll to position [683, 0]
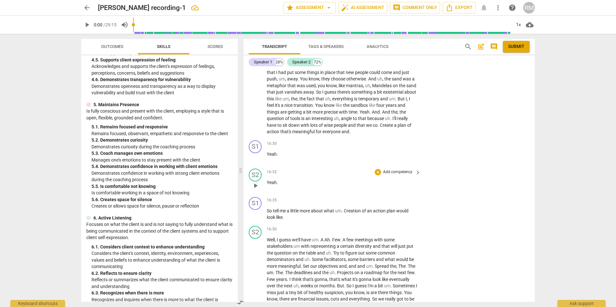
click at [399, 169] on p "Add competency" at bounding box center [397, 172] width 31 height 6
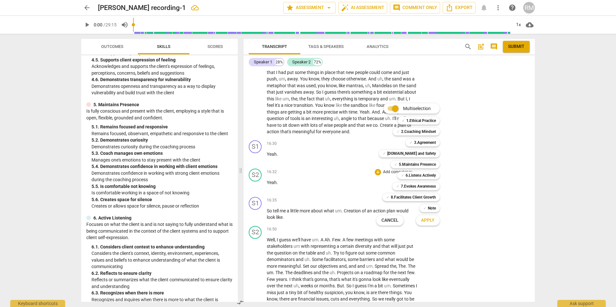
click at [305, 136] on div at bounding box center [308, 153] width 616 height 307
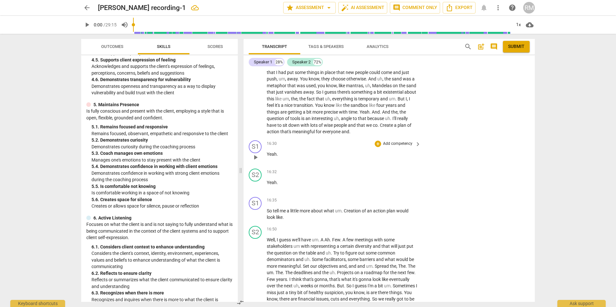
click at [400, 141] on p "Add competency" at bounding box center [397, 144] width 31 height 6
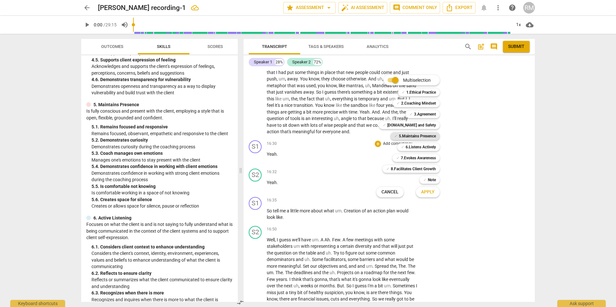
click at [410, 134] on b "5.Maintains Presence" at bounding box center [417, 136] width 37 height 8
click at [429, 191] on span "Apply" at bounding box center [428, 192] width 14 height 6
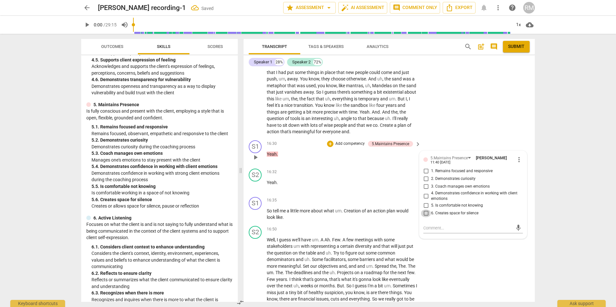
click at [425, 210] on input "6. Creates space for silence" at bounding box center [426, 214] width 10 height 8
checkbox input "true"
click at [489, 292] on div "S2 play_arrow pause 16:50 + Add competency keyboard_arrow_right Well , I guess …" at bounding box center [388, 270] width 291 height 95
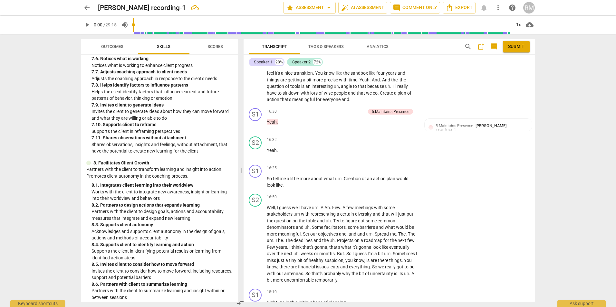
scroll to position [1134, 0]
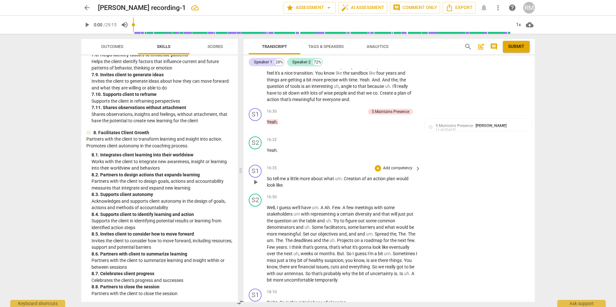
click at [402, 166] on p "Add competency" at bounding box center [397, 169] width 31 height 6
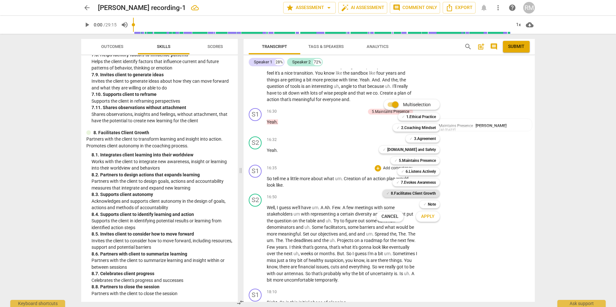
click at [402, 196] on b "8.Facilitates Client Growth" at bounding box center [413, 194] width 45 height 8
click at [423, 218] on span "Apply" at bounding box center [428, 216] width 14 height 6
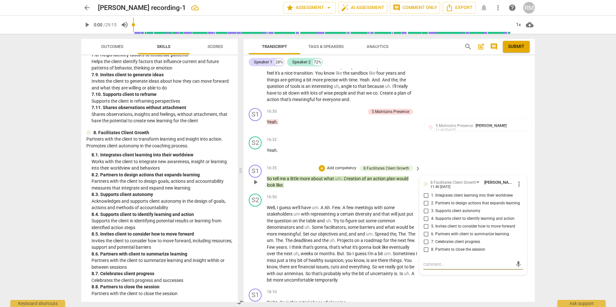
click at [425, 200] on input "2. Partners to design actions that expands learning" at bounding box center [426, 204] width 10 height 8
checkbox input "true"
click at [481, 286] on div "S1 play_arrow pause 18:10 + Add competency keyboard_arrow_right Right . So in t…" at bounding box center [388, 300] width 291 height 28
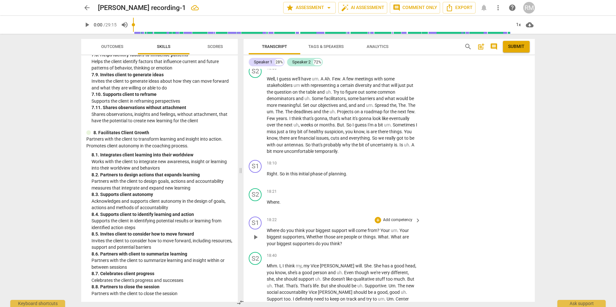
click at [398, 217] on p "Add competency" at bounding box center [397, 220] width 31 height 6
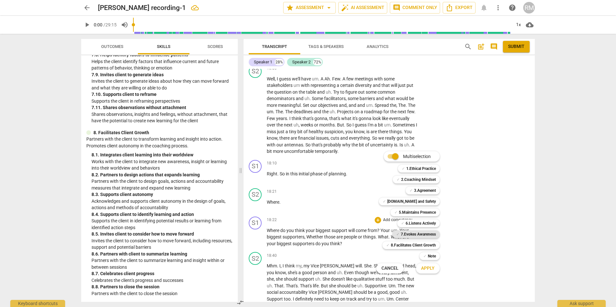
click at [414, 235] on b "7.Evokes Awareness" at bounding box center [418, 235] width 35 height 8
click at [415, 244] on b "8.Facilitates Client Growth" at bounding box center [413, 245] width 45 height 8
click at [424, 267] on span "Apply" at bounding box center [428, 268] width 14 height 6
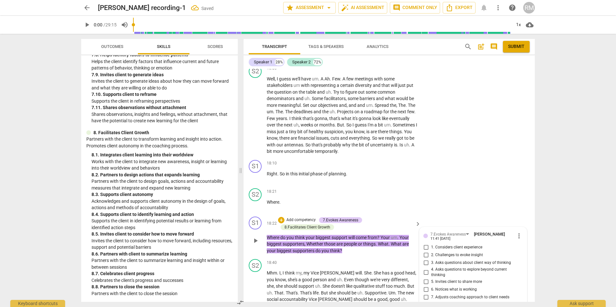
scroll to position [1933, 0]
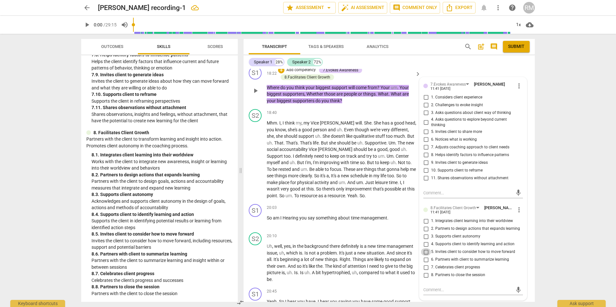
click at [427, 248] on input "5. Invites client to consider how to move forward" at bounding box center [426, 252] width 10 height 8
checkbox input "true"
click at [425, 233] on input "3. Supports client autonomy" at bounding box center [426, 237] width 10 height 8
checkbox input "true"
click at [424, 101] on input "2. Challenges to evoke insight" at bounding box center [426, 105] width 10 height 8
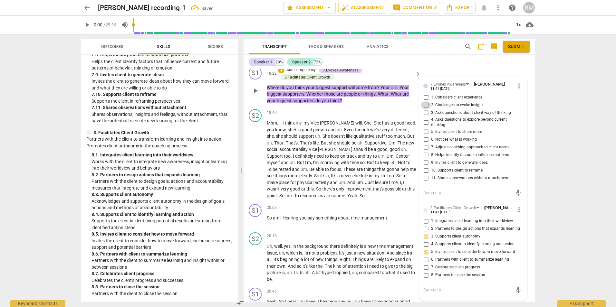
checkbox input "true"
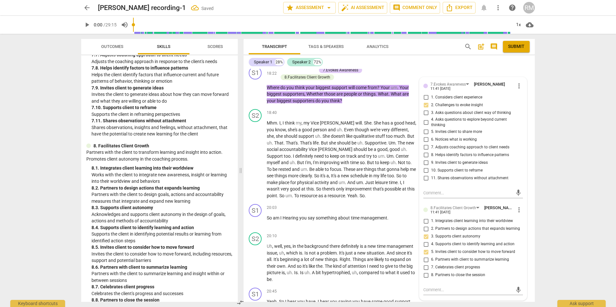
scroll to position [1037, 0]
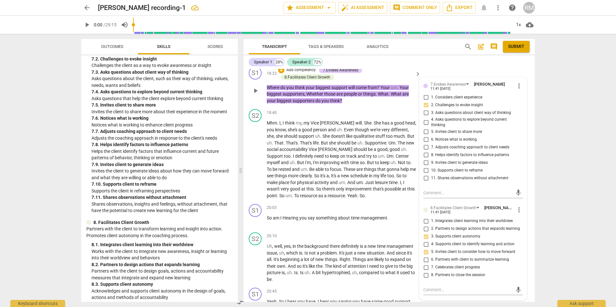
click at [434, 160] on span "9. Invites client to generate ideas" at bounding box center [459, 163] width 57 height 6
click at [431, 159] on input "9. Invites client to generate ideas" at bounding box center [426, 163] width 10 height 8
checkbox input "true"
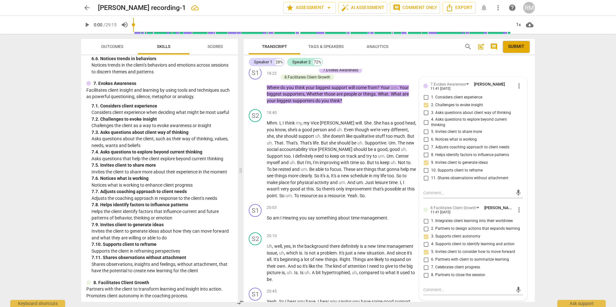
scroll to position [973, 0]
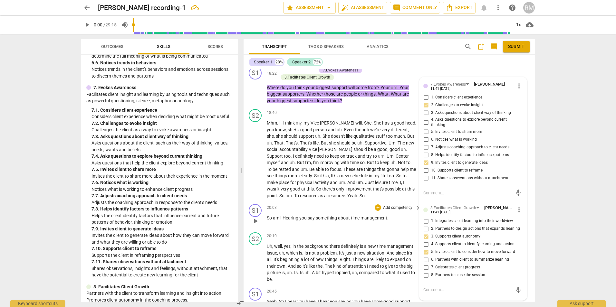
click at [313, 214] on div "20:03 + Add competency keyboard_arrow_right So am I Hearing you say something a…" at bounding box center [344, 215] width 155 height 23
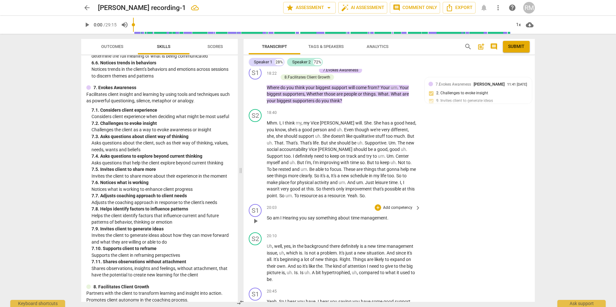
click at [406, 205] on p "Add competency" at bounding box center [397, 208] width 31 height 6
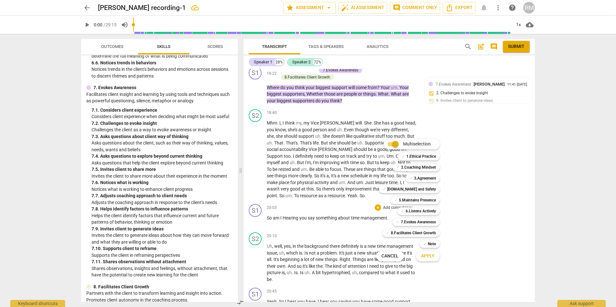
click at [513, 208] on div at bounding box center [308, 153] width 616 height 307
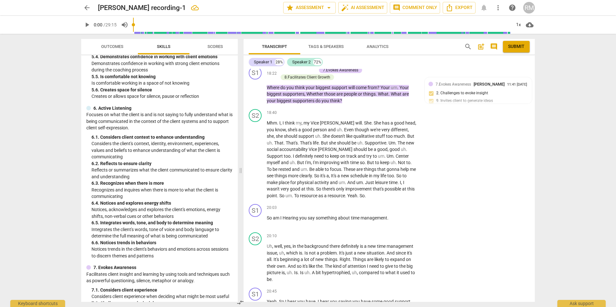
scroll to position [812, 0]
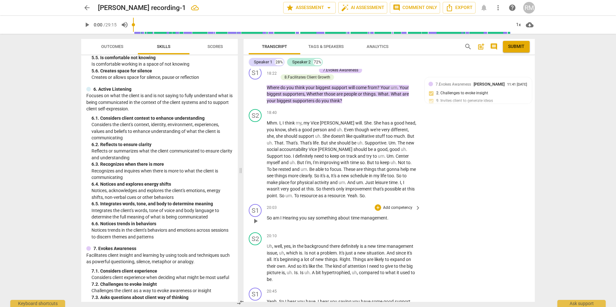
click at [397, 205] on p "Add competency" at bounding box center [397, 208] width 31 height 6
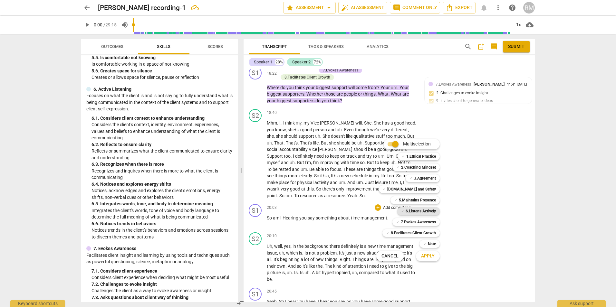
click at [405, 211] on b "6.Listens Actively" at bounding box center [420, 211] width 30 height 8
click at [434, 255] on span "Apply" at bounding box center [428, 256] width 14 height 6
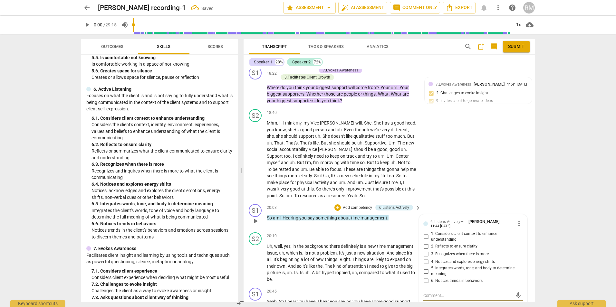
click at [426, 242] on input "2. Reflects to ensure clarity" at bounding box center [426, 246] width 10 height 8
checkbox input "true"
click at [464, 153] on div "S2 play_arrow pause 18:40 + Add competency keyboard_arrow_right Mhm . I , I thi…" at bounding box center [388, 154] width 291 height 95
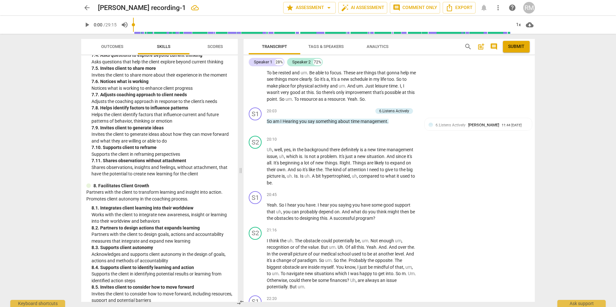
scroll to position [1069, 0]
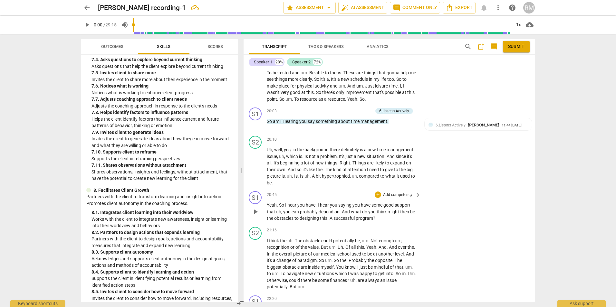
click at [382, 192] on p "Add competency" at bounding box center [397, 195] width 31 height 6
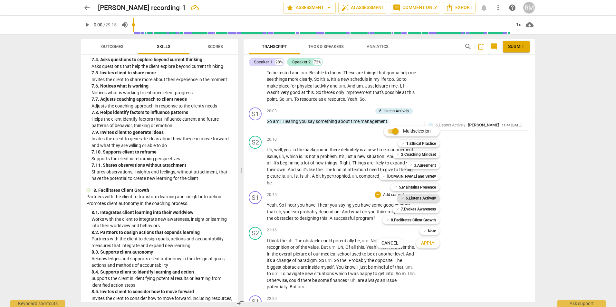
click at [432, 199] on b "6.Listens Actively" at bounding box center [420, 198] width 30 height 8
click at [430, 211] on b "7.Evokes Awareness" at bounding box center [418, 209] width 35 height 8
click at [430, 219] on b "8.Facilitates Client Growth" at bounding box center [413, 220] width 45 height 8
click at [427, 243] on span "Apply" at bounding box center [428, 243] width 14 height 6
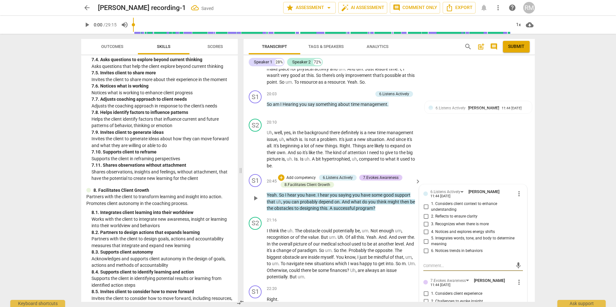
scroll to position [2061, 0]
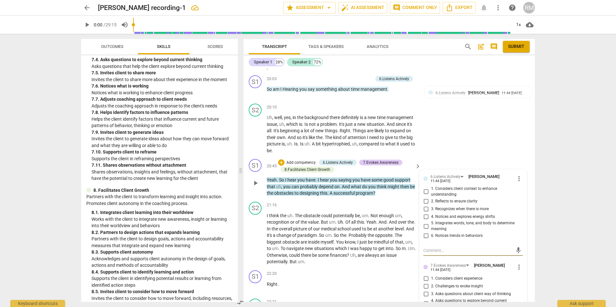
click at [424, 197] on input "2. Reflects to ensure clarity" at bounding box center [426, 201] width 10 height 8
checkbox input "true"
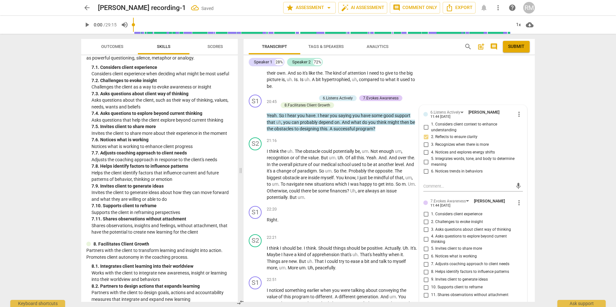
scroll to position [1005, 0]
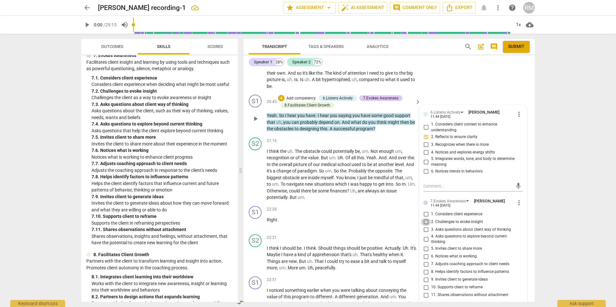
click at [426, 218] on input "2. Challenges to evoke insight" at bounding box center [426, 222] width 10 height 8
checkbox input "true"
click at [426, 245] on input "5. Invites client to share more" at bounding box center [426, 249] width 10 height 8
checkbox input "true"
click at [423, 276] on input "9. Invites client to generate ideas" at bounding box center [426, 280] width 10 height 8
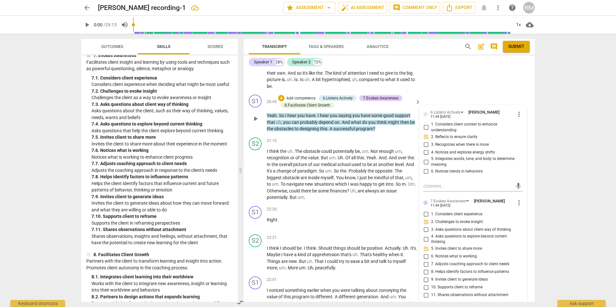
checkbox input "true"
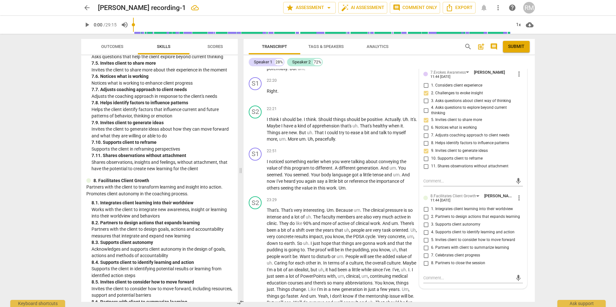
scroll to position [1102, 0]
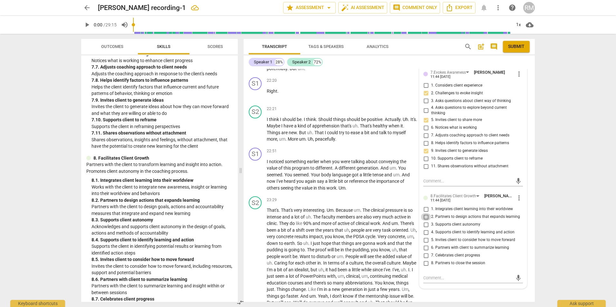
click at [425, 213] on input "2. Partners to design actions that expands learning" at bounding box center [426, 217] width 10 height 8
checkbox input "true"
click at [427, 221] on input "3. Supports client autonomy" at bounding box center [426, 225] width 10 height 8
checkbox input "true"
click at [424, 236] on input "5. Invites client to consider how to move forward" at bounding box center [426, 240] width 10 height 8
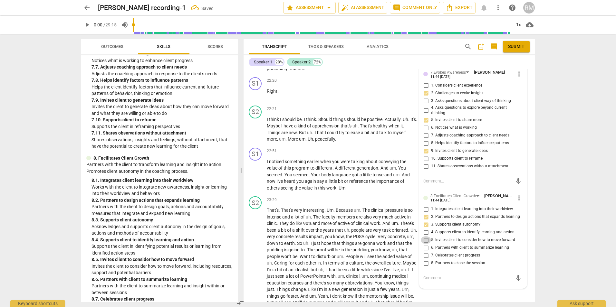
checkbox input "true"
click at [424, 229] on input "4. Supports client to identify learning and action" at bounding box center [426, 233] width 10 height 8
checkbox input "true"
click at [462, 287] on div "S2 play_arrow pause 23:29 + Add competency keyboard_arrow_right That's . That's…" at bounding box center [388, 254] width 291 height 121
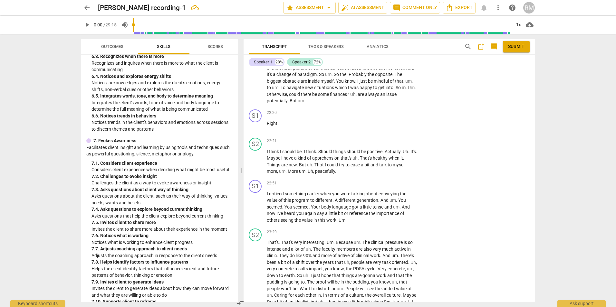
scroll to position [941, 0]
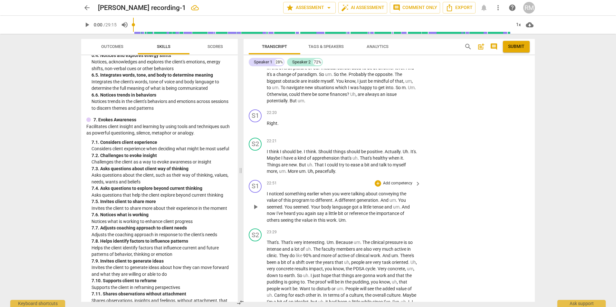
click at [395, 181] on p "Add competency" at bounding box center [397, 184] width 31 height 6
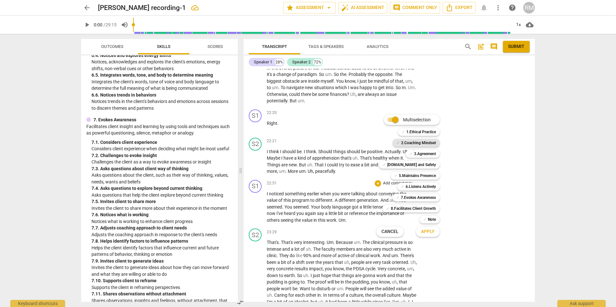
click at [400, 144] on div "✓ 2.Coaching Mindset" at bounding box center [416, 143] width 47 height 8
click at [422, 175] on b "5.Maintains Presence" at bounding box center [417, 176] width 37 height 8
click at [424, 186] on b "6.Listens Actively" at bounding box center [420, 187] width 30 height 8
click at [432, 233] on span "Apply" at bounding box center [428, 232] width 14 height 6
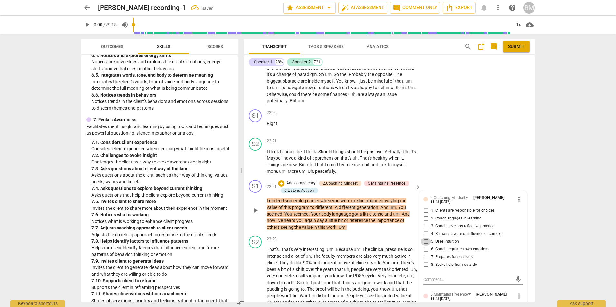
click at [426, 238] on input "5. Uses intuition" at bounding box center [426, 242] width 10 height 8
checkbox input "true"
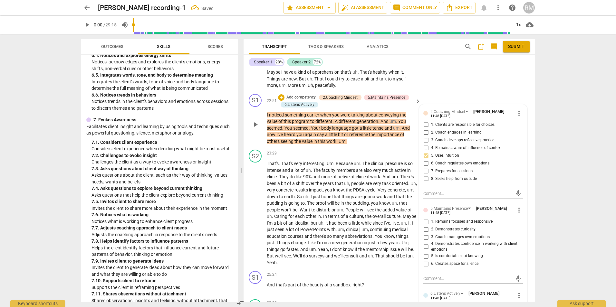
scroll to position [2319, 0]
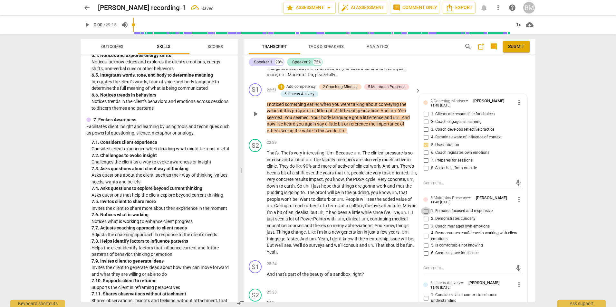
click at [424, 207] on input "1. Remains focused and responsive" at bounding box center [426, 211] width 10 height 8
checkbox input "true"
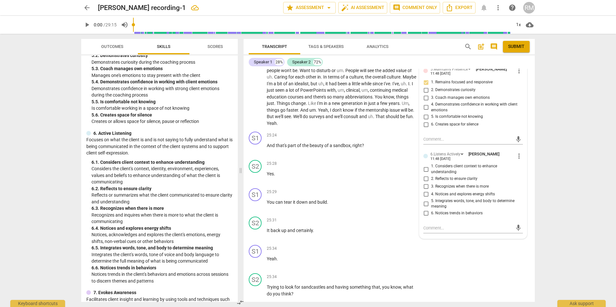
scroll to position [773, 0]
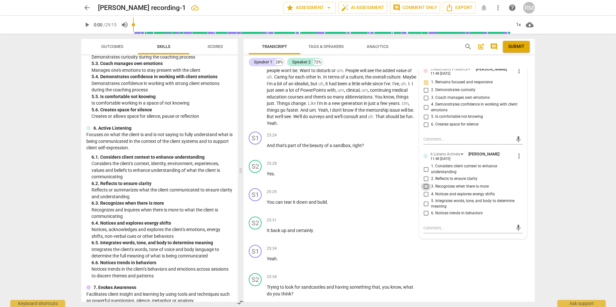
click at [423, 183] on input "3. Recognizes when there is more" at bounding box center [426, 187] width 10 height 8
checkbox input "true"
click at [425, 191] on input "4. Notices and explores energy shifts" at bounding box center [426, 195] width 10 height 8
checkbox input "true"
click at [424, 200] on input "5. Integrates words, tone, and body to determine meaning" at bounding box center [426, 204] width 10 height 8
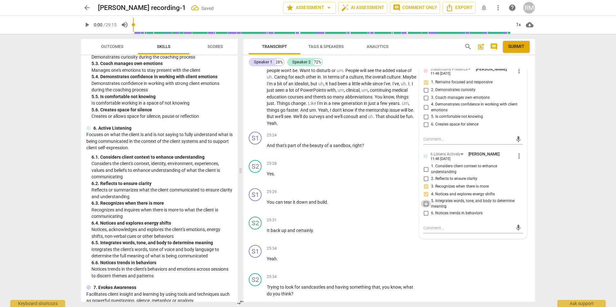
checkbox input "true"
click at [493, 271] on div "S2 play_arrow pause 25:34 + Add competency keyboard_arrow_right Trying to look …" at bounding box center [388, 285] width 291 height 29
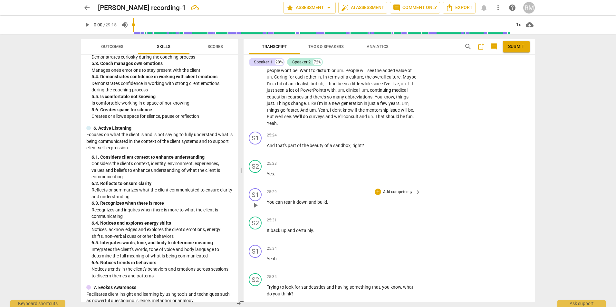
click at [399, 189] on p "Add competency" at bounding box center [397, 192] width 31 height 6
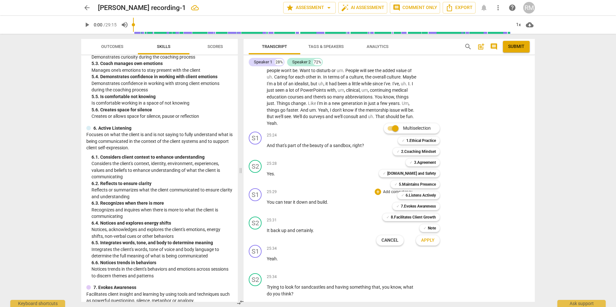
click at [472, 267] on div at bounding box center [308, 153] width 616 height 307
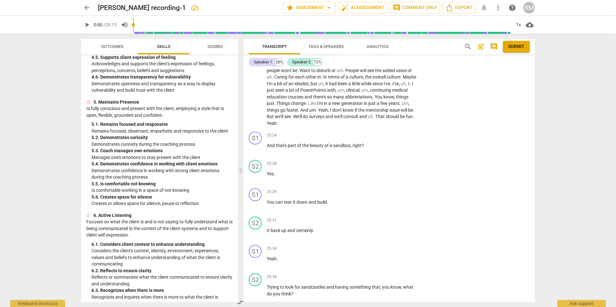
scroll to position [683, 0]
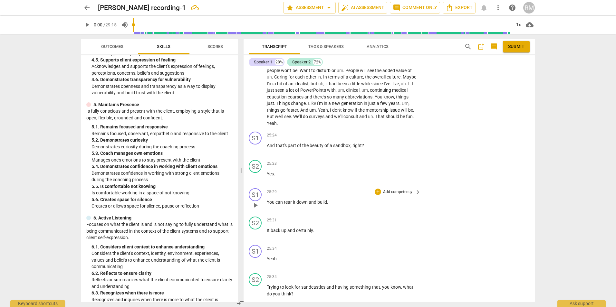
click at [397, 189] on p "Add competency" at bounding box center [397, 192] width 31 height 6
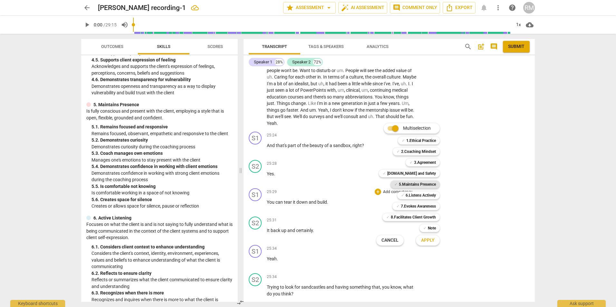
click at [410, 184] on b "5.Maintains Presence" at bounding box center [417, 185] width 37 height 8
click at [425, 243] on span "Apply" at bounding box center [428, 240] width 14 height 6
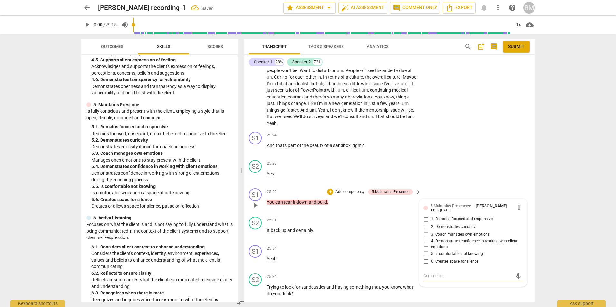
click at [424, 258] on input "6. Creates space for silence" at bounding box center [426, 262] width 10 height 8
checkbox input "true"
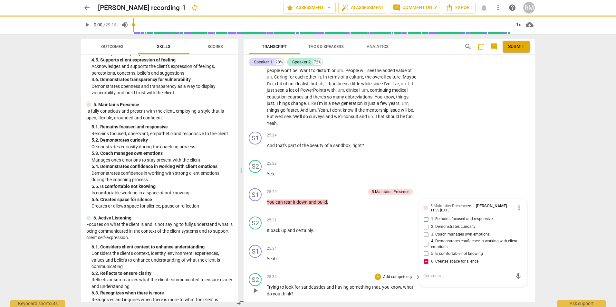
click at [310, 273] on div "25:34 + Add competency keyboard_arrow_right" at bounding box center [344, 276] width 155 height 7
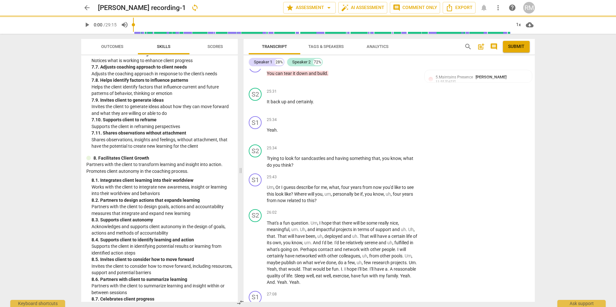
scroll to position [1134, 0]
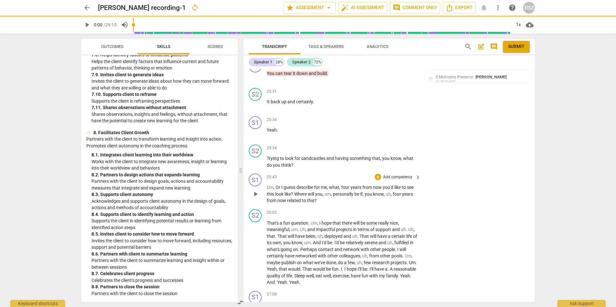
click at [404, 175] on p "Add competency" at bounding box center [397, 178] width 31 height 6
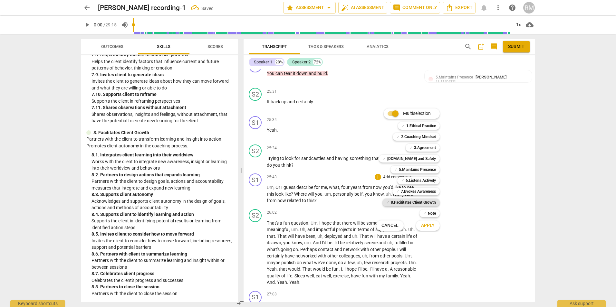
click at [411, 202] on b "8.Facilitates Client Growth" at bounding box center [413, 203] width 45 height 8
click at [423, 225] on span "Apply" at bounding box center [428, 225] width 14 height 6
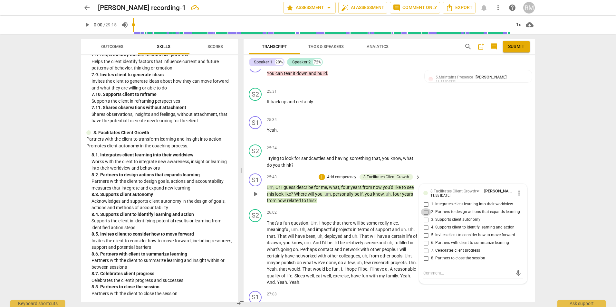
click at [425, 208] on input "2. Partners to design actions that expands learning" at bounding box center [426, 212] width 10 height 8
checkbox input "true"
click at [425, 224] on input "4. Supports client to identify learning and action" at bounding box center [426, 228] width 10 height 8
checkbox input "true"
click at [424, 232] on input "5. Invites client to consider how to move forward" at bounding box center [426, 236] width 10 height 8
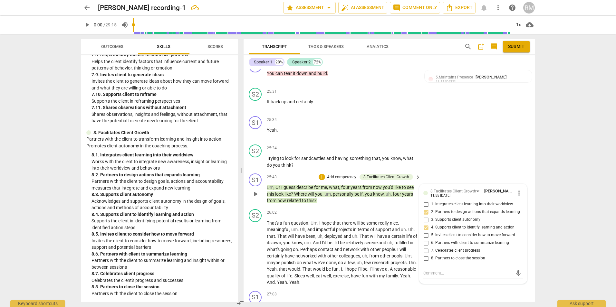
checkbox input "true"
click at [442, 290] on div "S1 play_arrow pause 27:08 + Add competency keyboard_arrow_right Well , that's ." at bounding box center [388, 303] width 291 height 28
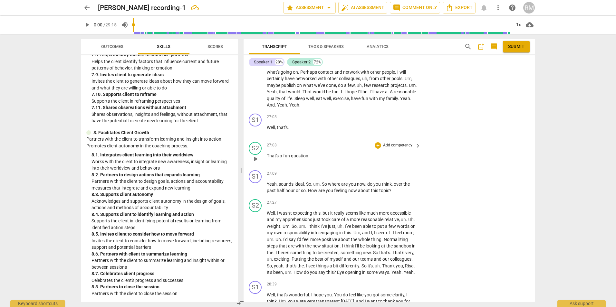
scroll to position [2770, 0]
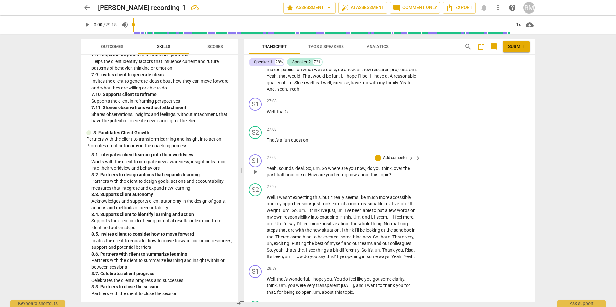
click at [400, 155] on p "Add competency" at bounding box center [397, 158] width 31 height 6
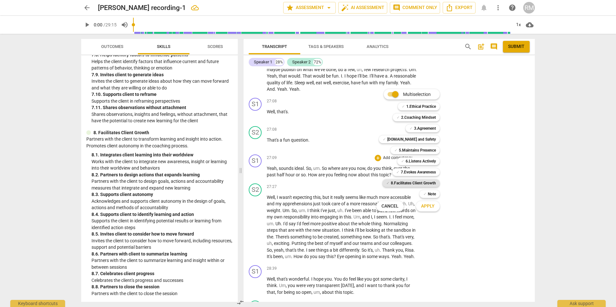
click at [423, 183] on b "8.Facilitates Client Growth" at bounding box center [413, 183] width 45 height 8
click at [427, 204] on span "Apply" at bounding box center [428, 206] width 14 height 6
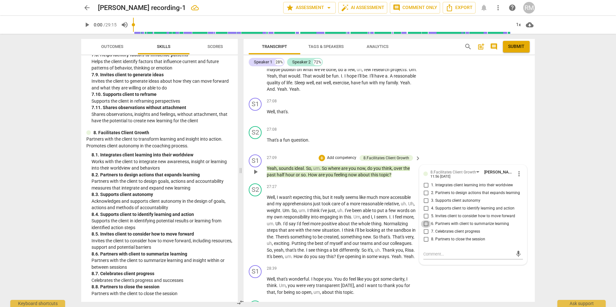
click at [425, 220] on input "6. Partners with client to summarize learning" at bounding box center [426, 224] width 10 height 8
checkbox input "true"
click at [451, 279] on div "S1 play_arrow pause 28:39 + Add competency keyboard_arrow_right Well , that's w…" at bounding box center [388, 281] width 291 height 36
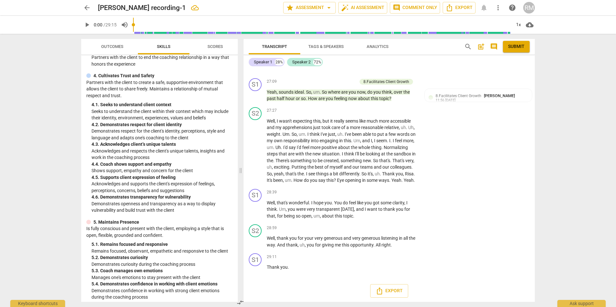
scroll to position [554, 0]
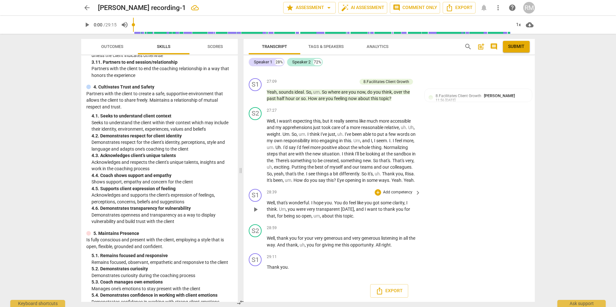
click at [406, 192] on p "Add competency" at bounding box center [397, 193] width 31 height 6
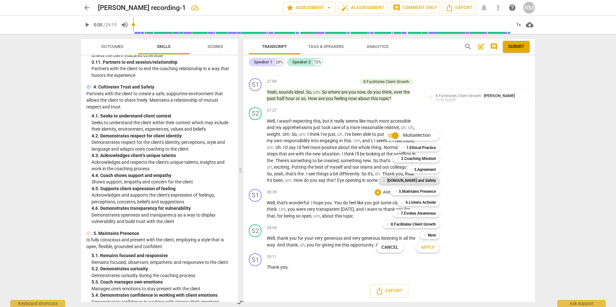
click at [413, 180] on b "[DOMAIN_NAME] and Safety" at bounding box center [411, 181] width 49 height 8
click at [421, 226] on b "8.Facilitates Client Growth" at bounding box center [413, 225] width 45 height 8
click at [426, 248] on span "Apply" at bounding box center [428, 247] width 14 height 6
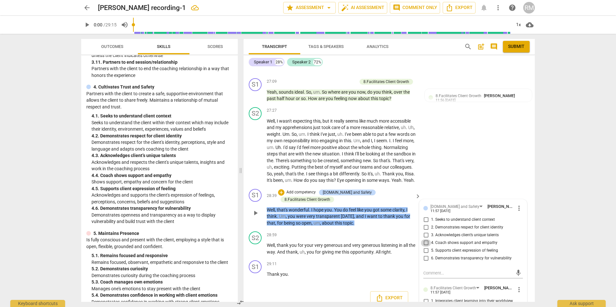
click at [424, 241] on input "4. Coach shows support and empathy" at bounding box center [426, 243] width 10 height 8
checkbox input "true"
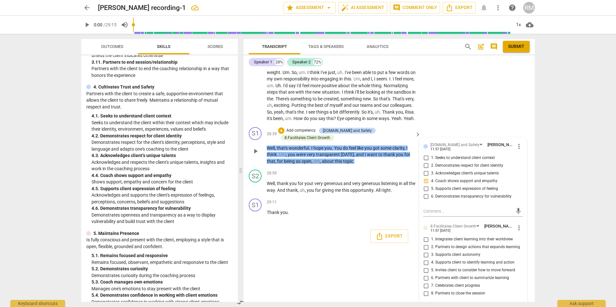
scroll to position [2924, 0]
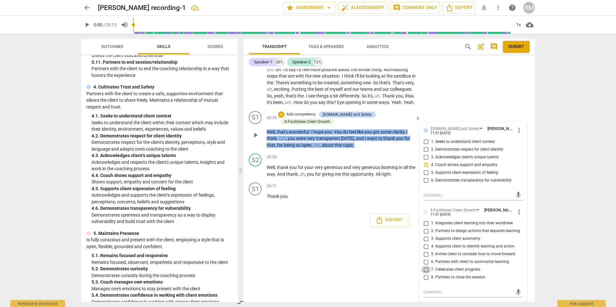
click at [426, 267] on input "7. Celebrates client progress" at bounding box center [426, 270] width 10 height 8
checkbox input "true"
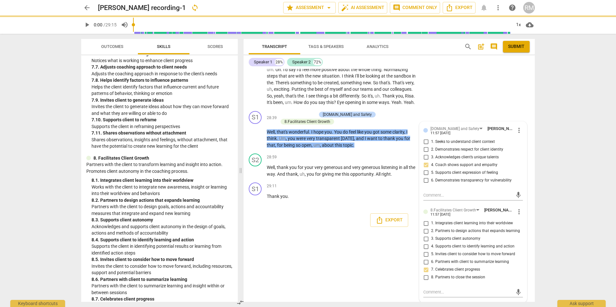
scroll to position [1134, 0]
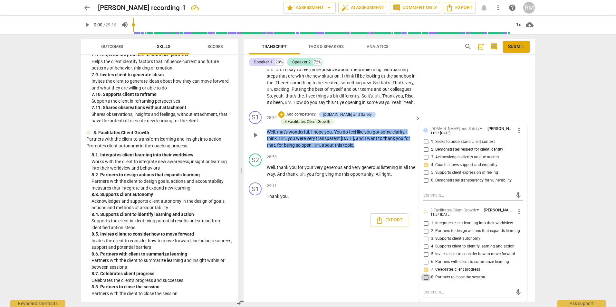
click at [425, 278] on input "8. Partners to close the session" at bounding box center [426, 278] width 10 height 8
checkbox input "true"
click at [376, 278] on div "S1 play_arrow pause 00:05 + Add competency 1.Ethical Practice keyboard_arrow_ri…" at bounding box center [388, 185] width 291 height 233
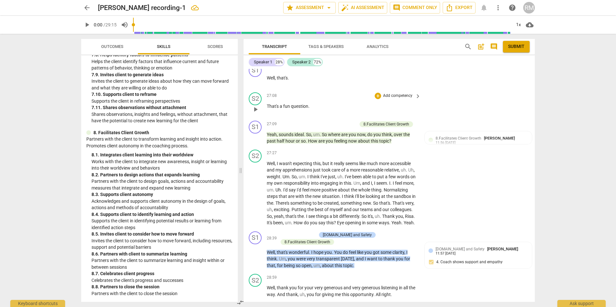
scroll to position [2757, 0]
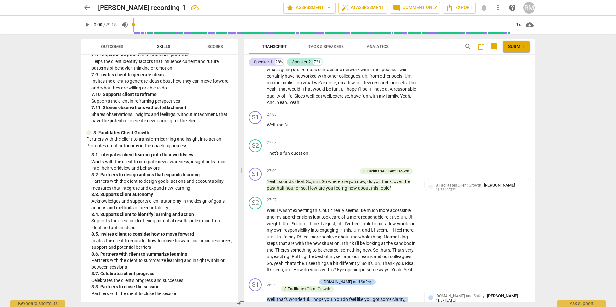
click at [327, 46] on span "Tags & Speakers" at bounding box center [325, 46] width 35 height 5
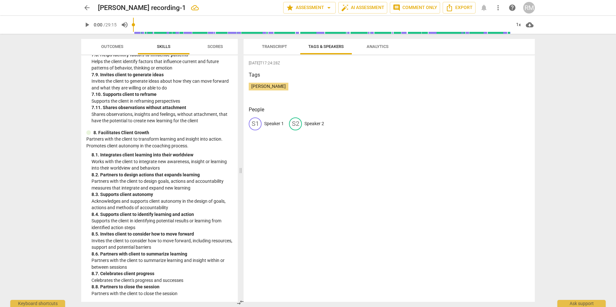
click at [255, 121] on div "S1" at bounding box center [255, 124] width 13 height 13
click at [373, 46] on span "Analytics" at bounding box center [377, 46] width 22 height 5
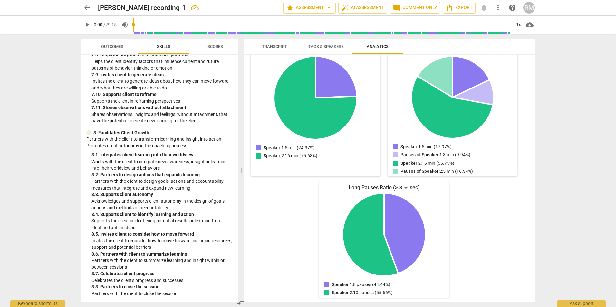
scroll to position [0, 0]
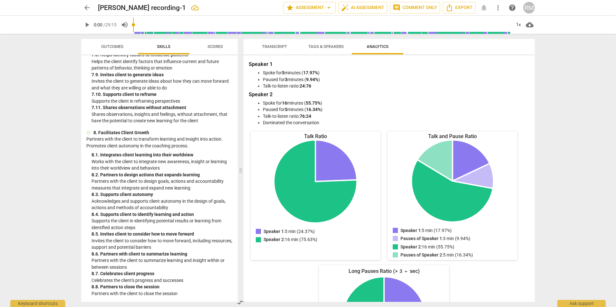
click at [325, 46] on span "Tags & Speakers" at bounding box center [325, 46] width 35 height 5
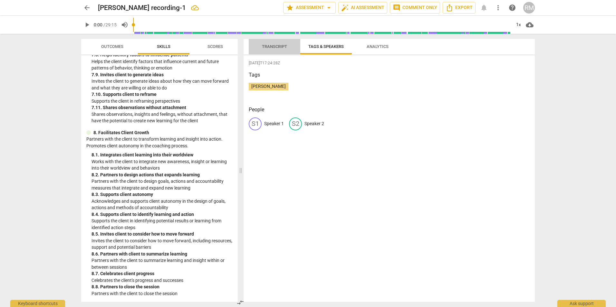
click at [270, 44] on span "Transcript" at bounding box center [274, 46] width 25 height 5
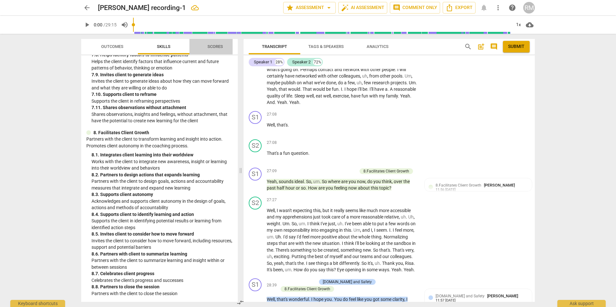
click at [214, 45] on span "Scores" at bounding box center [214, 46] width 15 height 5
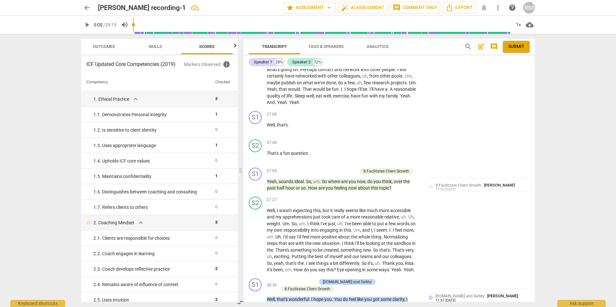
scroll to position [0, 8]
click at [98, 47] on span "Outcomes" at bounding box center [104, 46] width 22 height 5
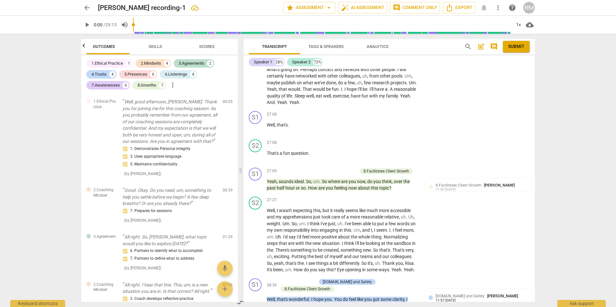
scroll to position [0, 0]
click at [163, 46] on span "Skills" at bounding box center [164, 46] width 14 height 5
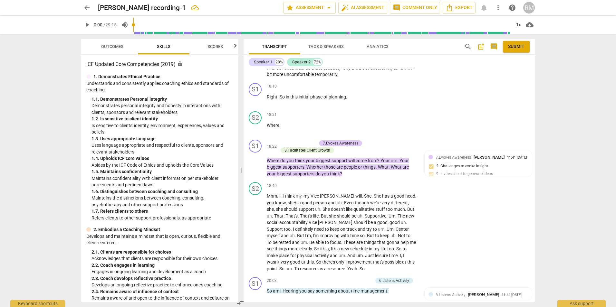
scroll to position [1758, 0]
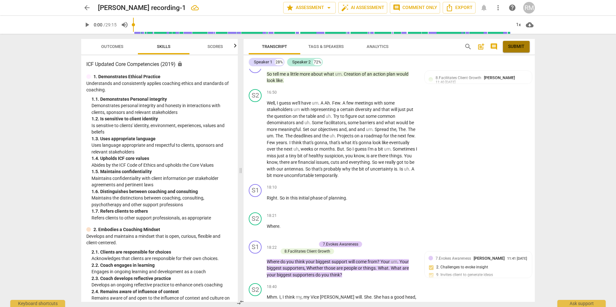
click at [515, 46] on span "Submit" at bounding box center [516, 46] width 16 height 6
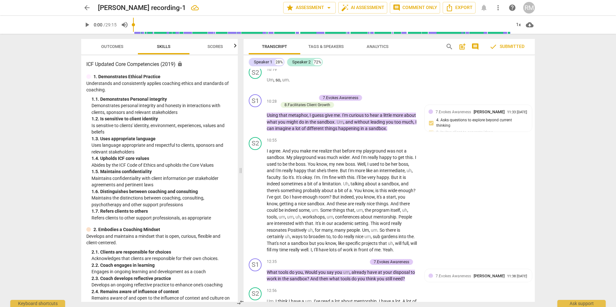
scroll to position [1147, 0]
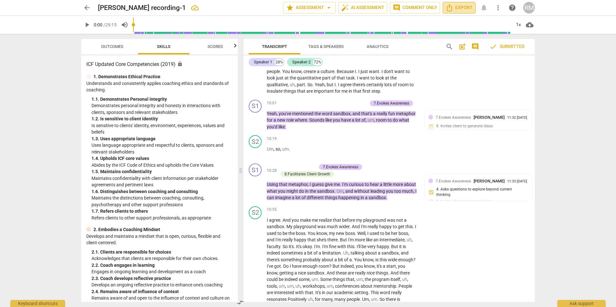
click at [453, 6] on icon "Export" at bounding box center [449, 8] width 8 height 8
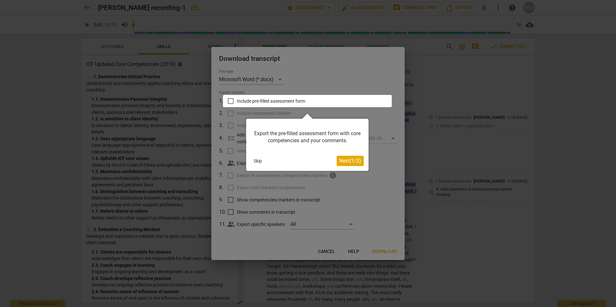
click at [347, 163] on span "Next ( 1 / 2 )" at bounding box center [350, 161] width 22 height 6
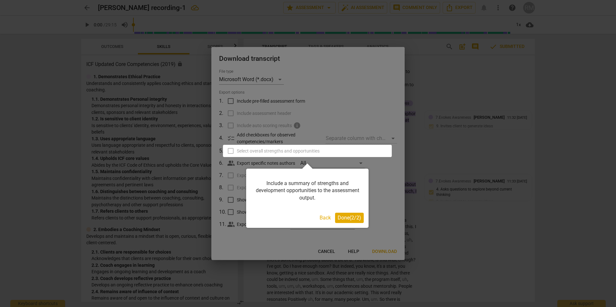
click at [346, 219] on span "Done ( 2 / 2 )" at bounding box center [349, 218] width 24 height 6
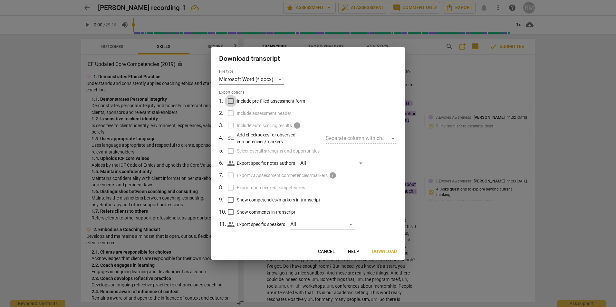
click at [231, 99] on input "Include pre-filled assessment form" at bounding box center [230, 101] width 12 height 12
checkbox input "true"
click at [230, 113] on input "Include assessment header" at bounding box center [230, 113] width 12 height 12
checkbox input "true"
click at [230, 125] on label "Include auto scoring results info" at bounding box center [307, 125] width 169 height 12
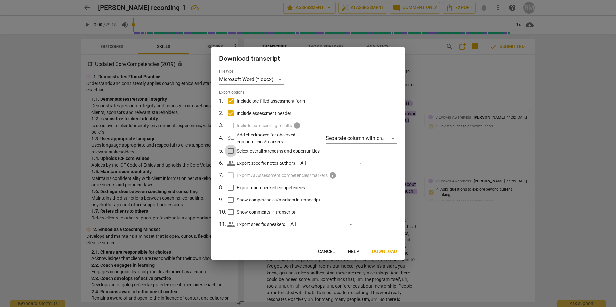
click at [232, 150] on input "Select overall strengths and opportunities" at bounding box center [230, 151] width 12 height 12
checkbox input "true"
click at [232, 188] on input "Export non-checked competencies" at bounding box center [230, 188] width 12 height 12
checkbox input "true"
click at [232, 199] on input "Show competencies/markers in transcript" at bounding box center [230, 200] width 12 height 12
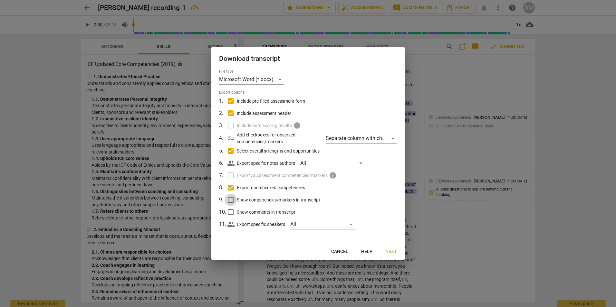
checkbox input "true"
click at [229, 213] on input "Show comments in transcript" at bounding box center [230, 212] width 12 height 12
checkbox input "true"
click at [390, 251] on span "Next" at bounding box center [391, 252] width 12 height 6
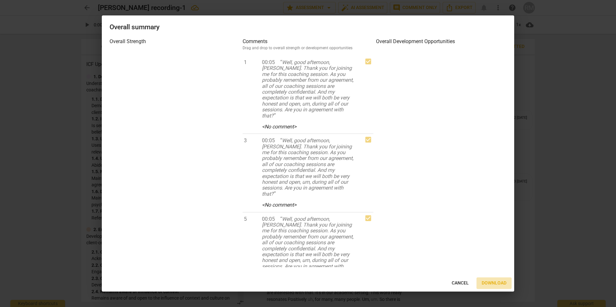
click at [496, 282] on span "Download" at bounding box center [493, 283] width 25 height 6
